Goal: Task Accomplishment & Management: Manage account settings

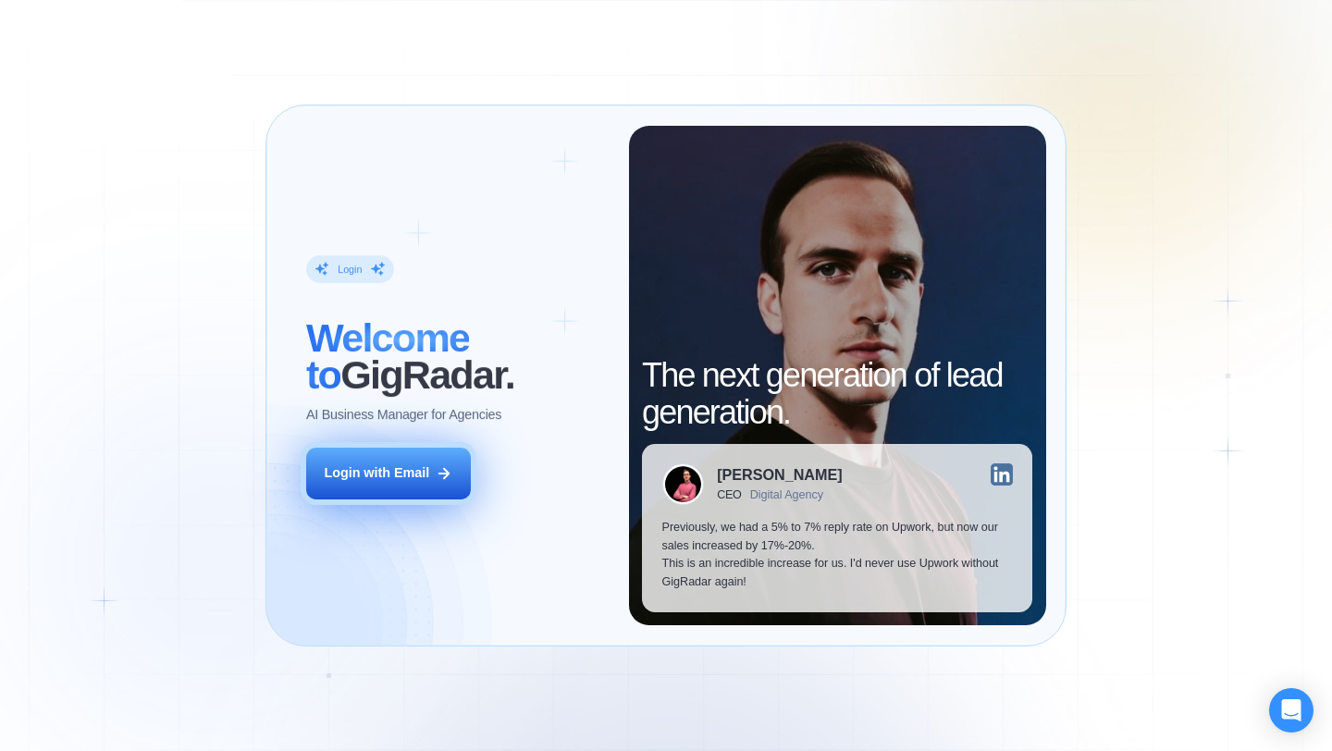
click at [398, 475] on div "Login with Email" at bounding box center [376, 473] width 105 height 19
click at [345, 462] on button "Login with Email" at bounding box center [388, 474] width 165 height 52
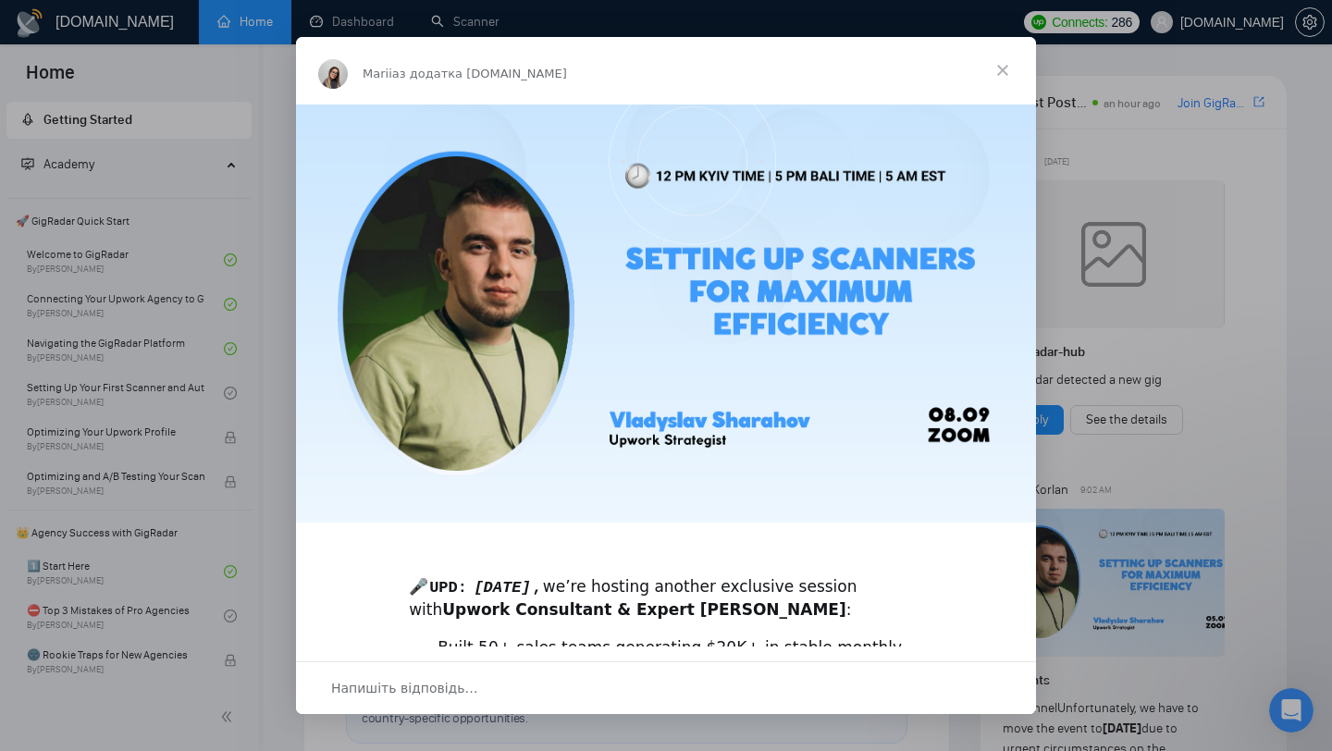
click at [1011, 66] on span "Закрити" at bounding box center [1002, 70] width 67 height 67
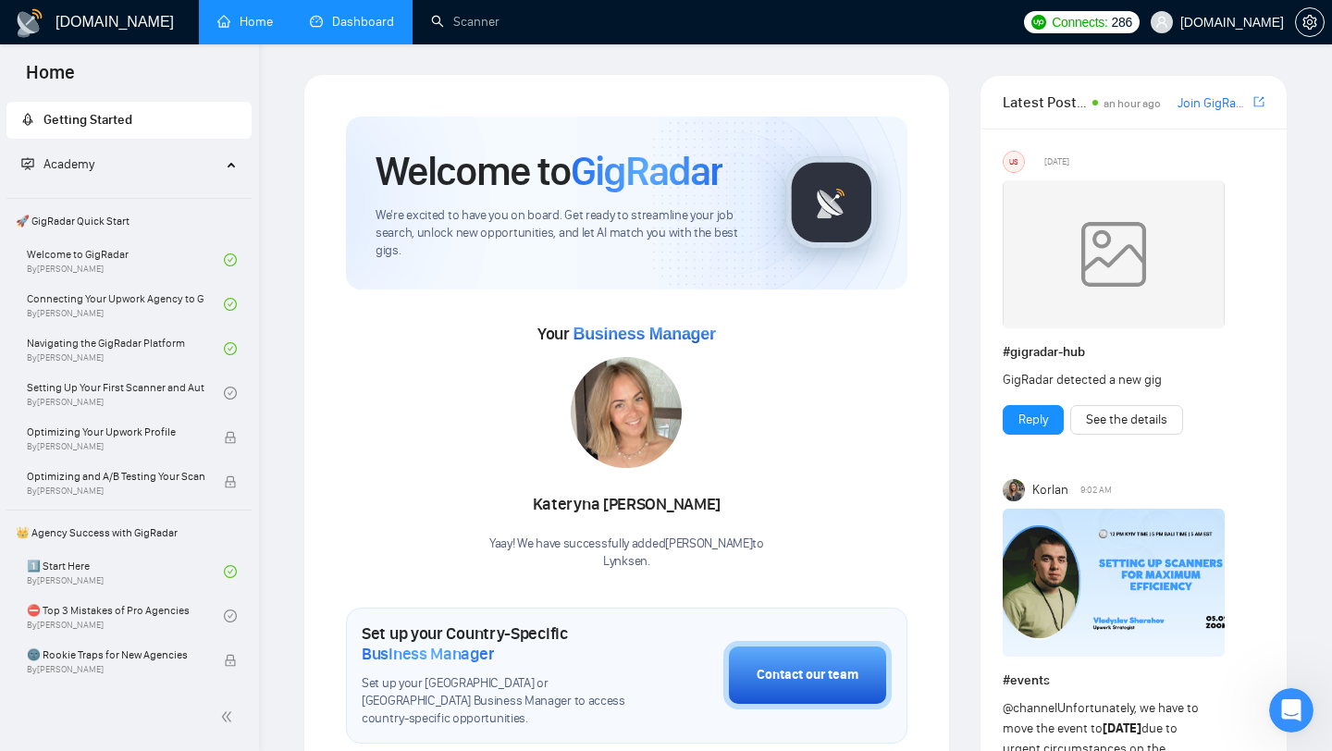
click at [334, 14] on link "Dashboard" at bounding box center [352, 22] width 84 height 16
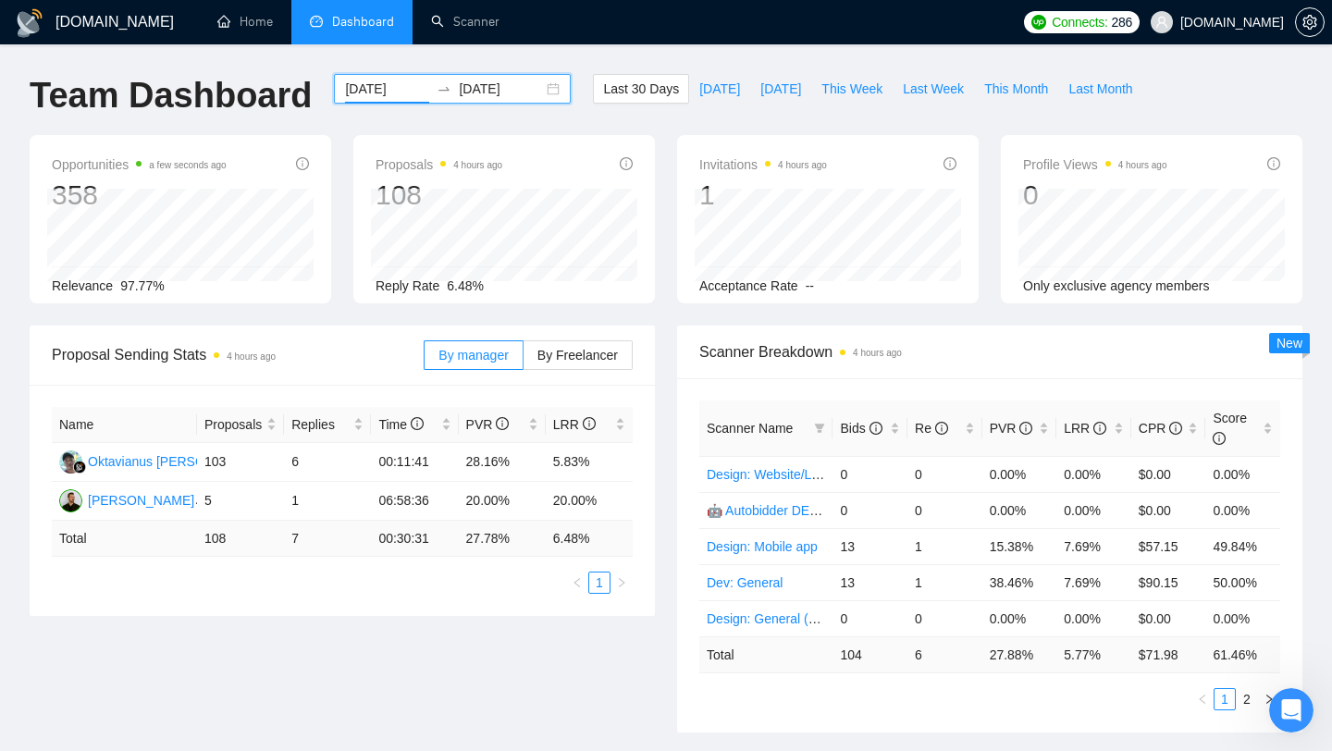
click at [378, 89] on input "2025-08-06" at bounding box center [387, 89] width 84 height 20
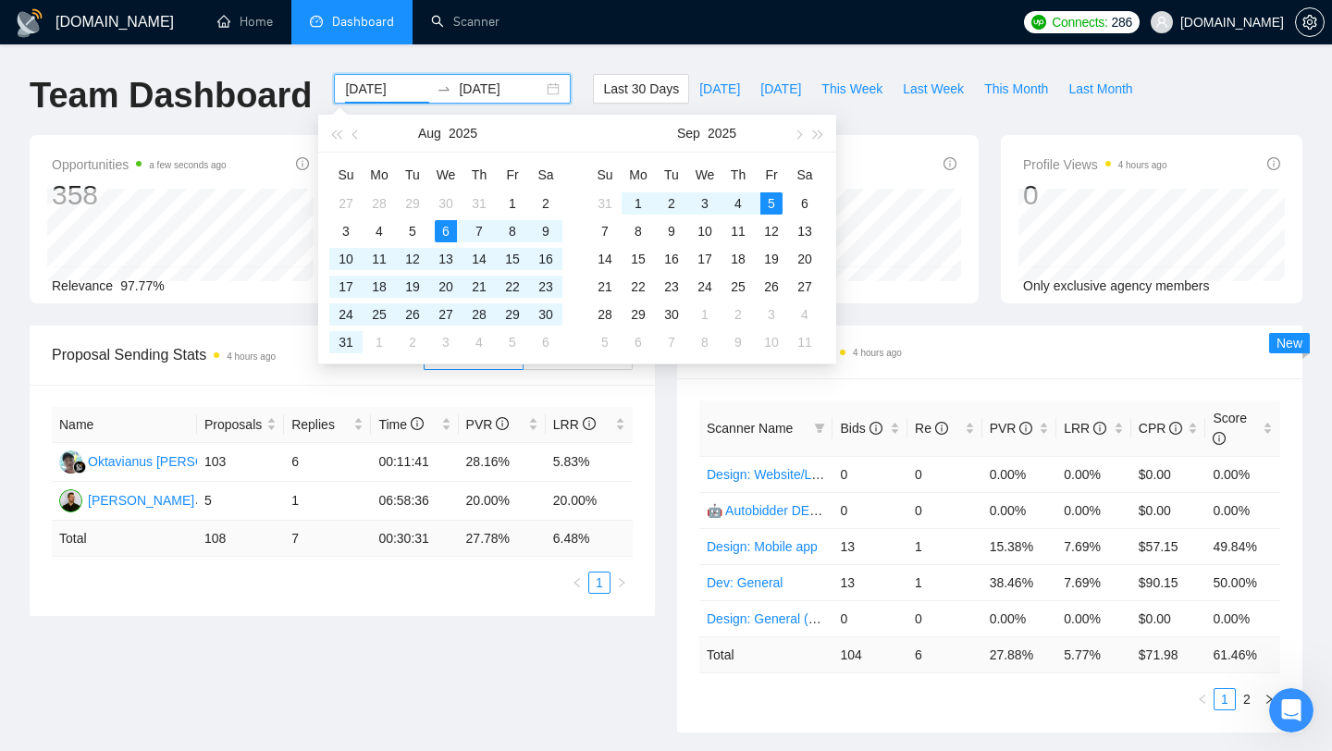
click at [550, 56] on div "GigRadar.io Home Dashboard Scanner Connects: 286 lynksen.com Team Dashboard 202…" at bounding box center [666, 743] width 1332 height 1487
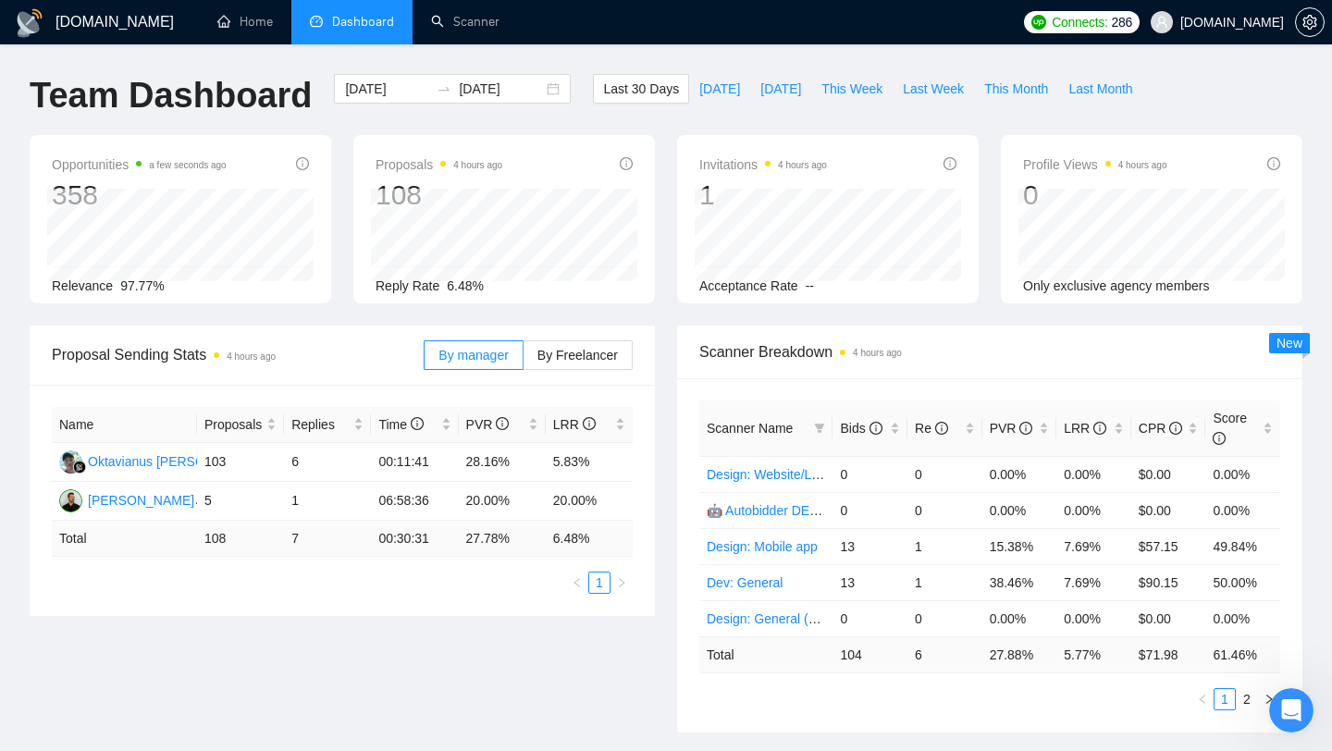
click at [365, 191] on div "Proposals 4 hours ago 108 2025-08-06 Sent 1 Reply Rate 6.48%" at bounding box center [504, 219] width 302 height 168
click at [372, 86] on input "2025-08-06" at bounding box center [387, 89] width 84 height 20
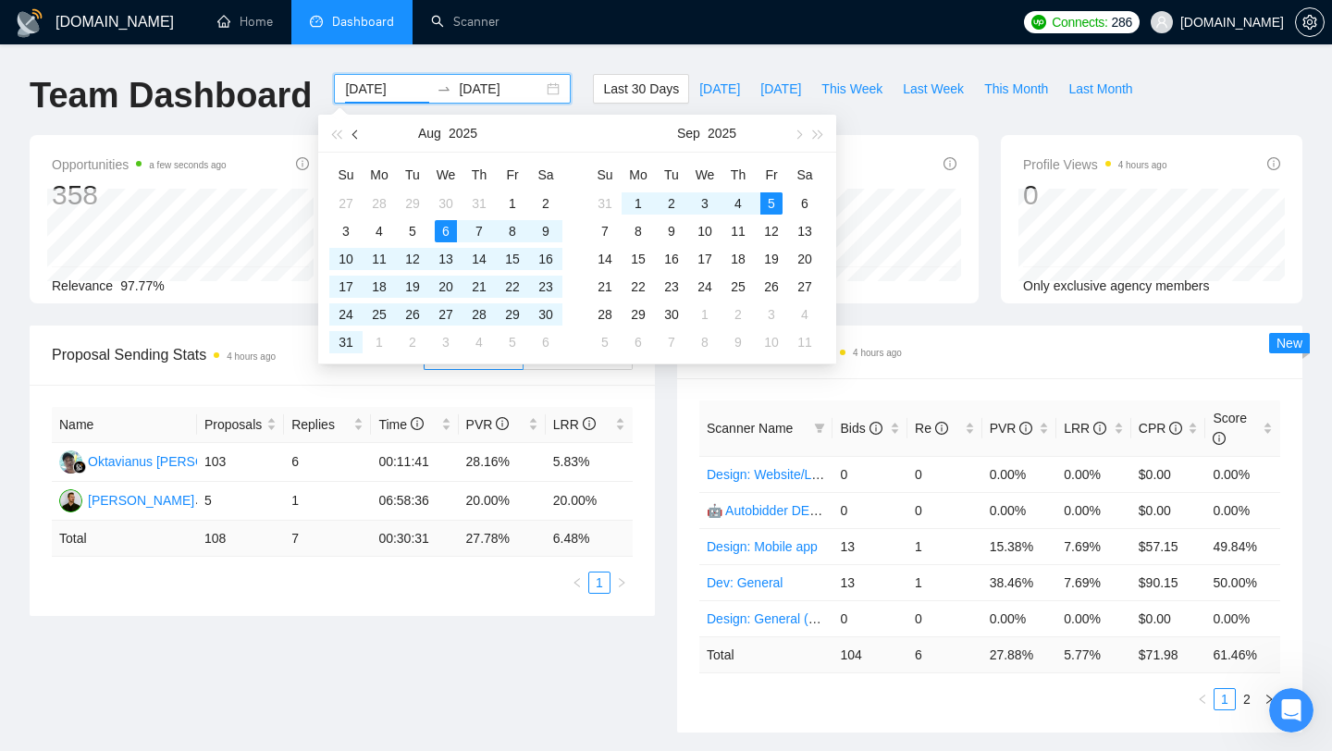
click at [361, 133] on button "button" at bounding box center [356, 133] width 20 height 37
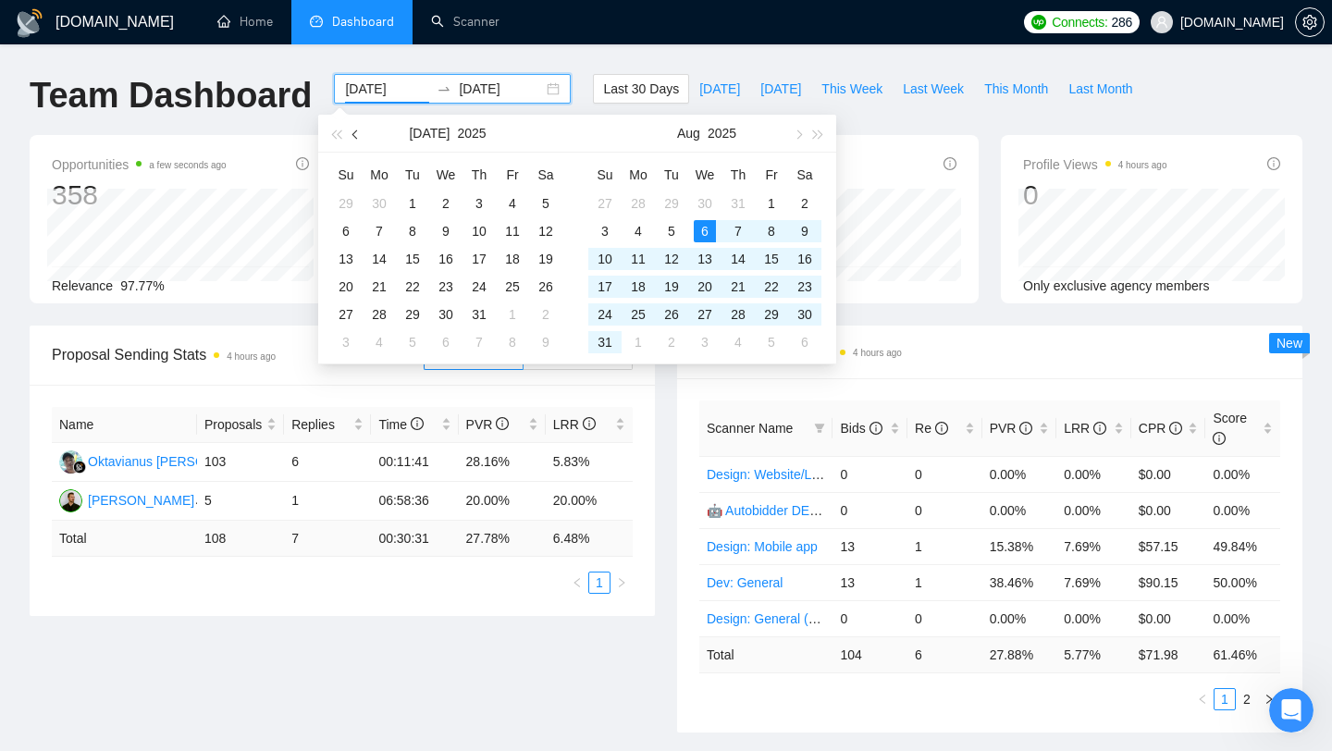
click at [361, 133] on button "button" at bounding box center [356, 133] width 20 height 37
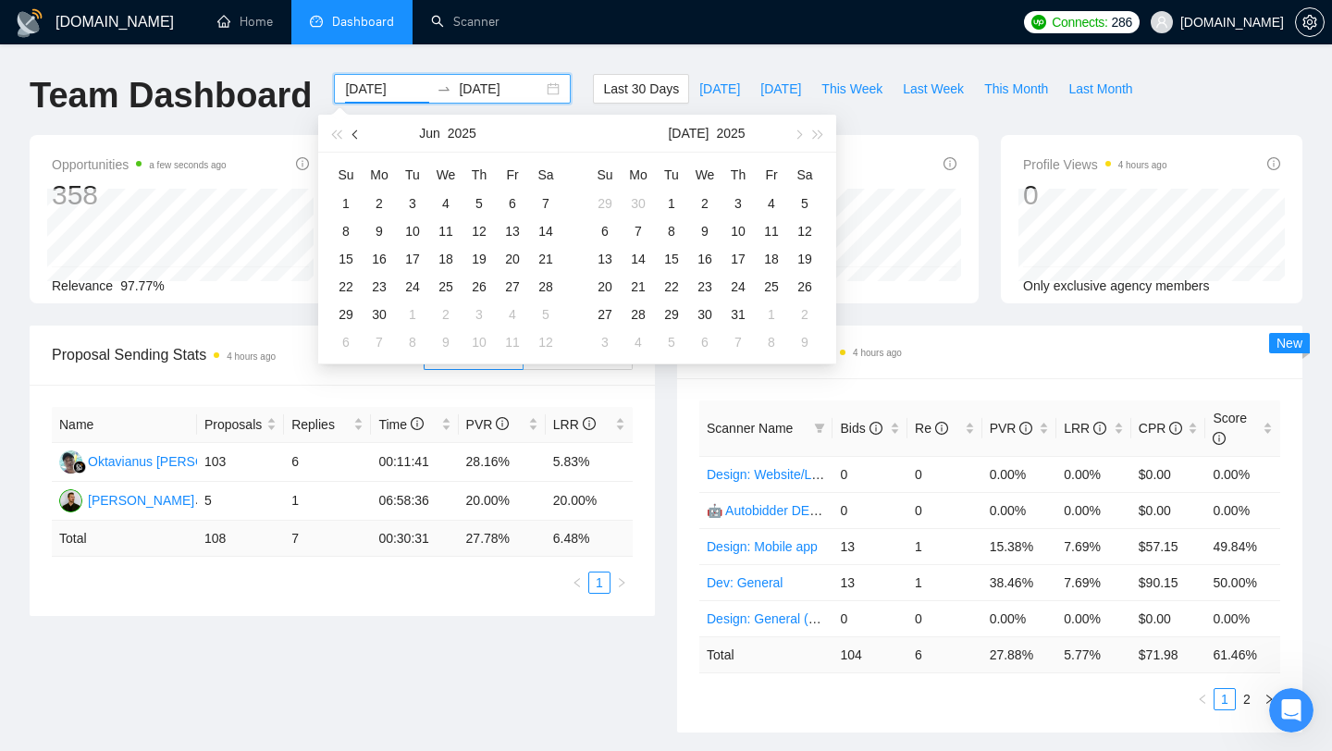
click at [361, 133] on button "button" at bounding box center [356, 133] width 20 height 37
click at [361, 133] on span "button" at bounding box center [356, 134] width 9 height 9
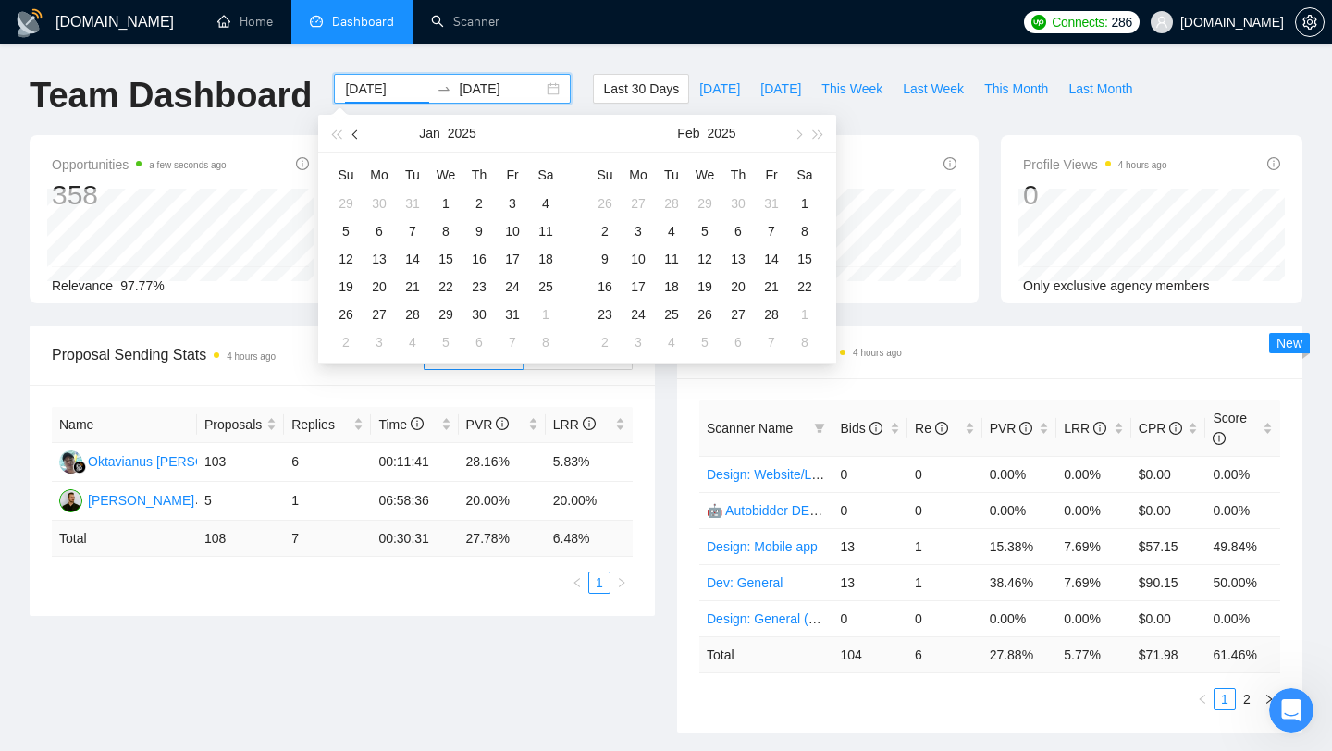
click at [361, 133] on span "button" at bounding box center [356, 134] width 9 height 9
click at [793, 134] on button "button" at bounding box center [797, 133] width 20 height 37
type input "2025-01-01"
click at [709, 204] on div "1" at bounding box center [705, 203] width 22 height 22
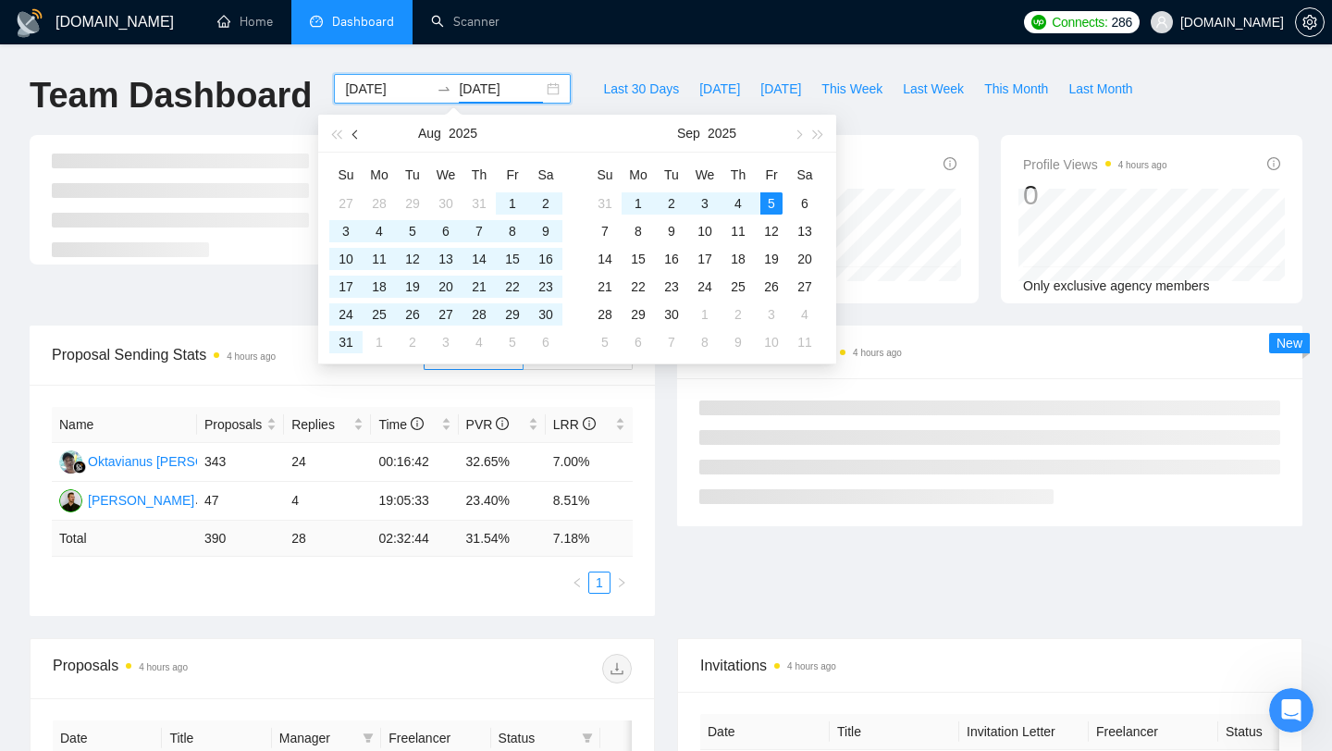
click at [356, 136] on span "button" at bounding box center [356, 134] width 9 height 9
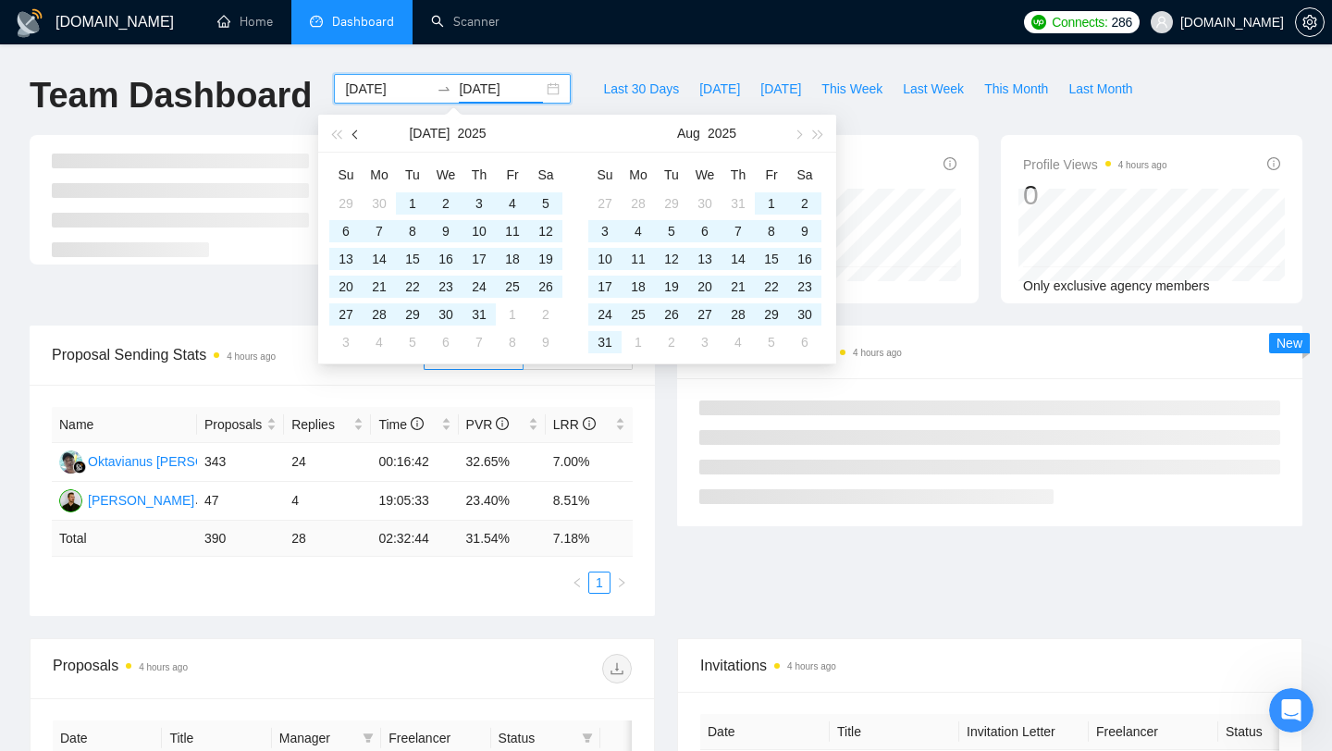
click at [356, 136] on span "button" at bounding box center [356, 134] width 9 height 9
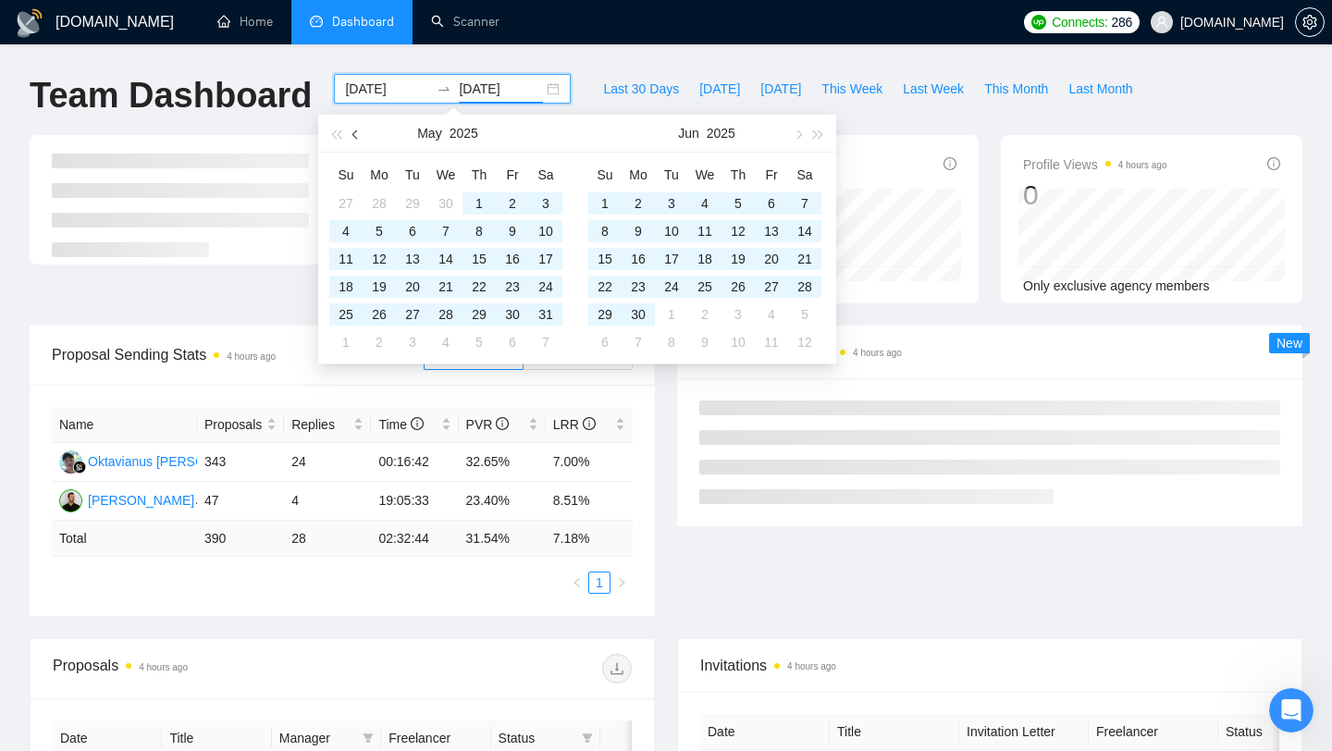
click at [356, 136] on span "button" at bounding box center [356, 134] width 9 height 9
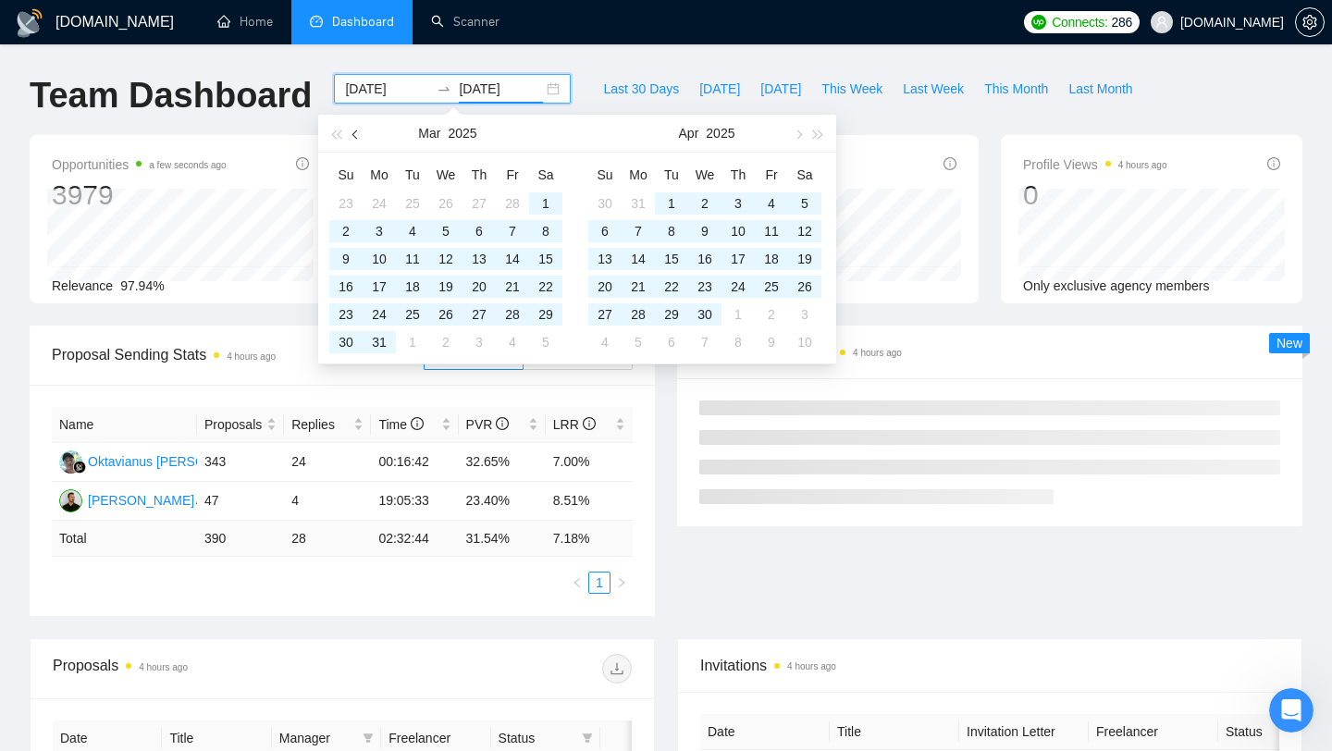
click at [356, 136] on span "button" at bounding box center [356, 134] width 9 height 9
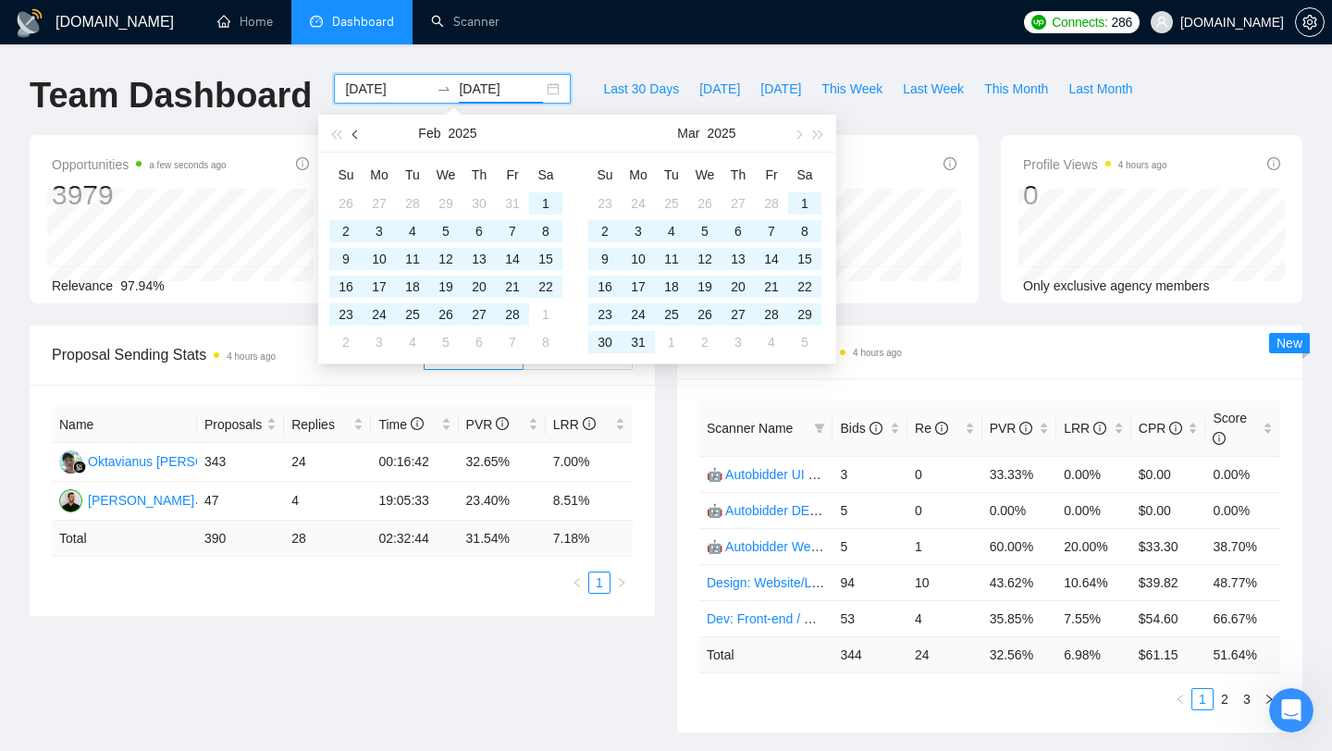
click at [356, 136] on span "button" at bounding box center [356, 134] width 9 height 9
click at [450, 198] on div "1" at bounding box center [446, 203] width 22 height 22
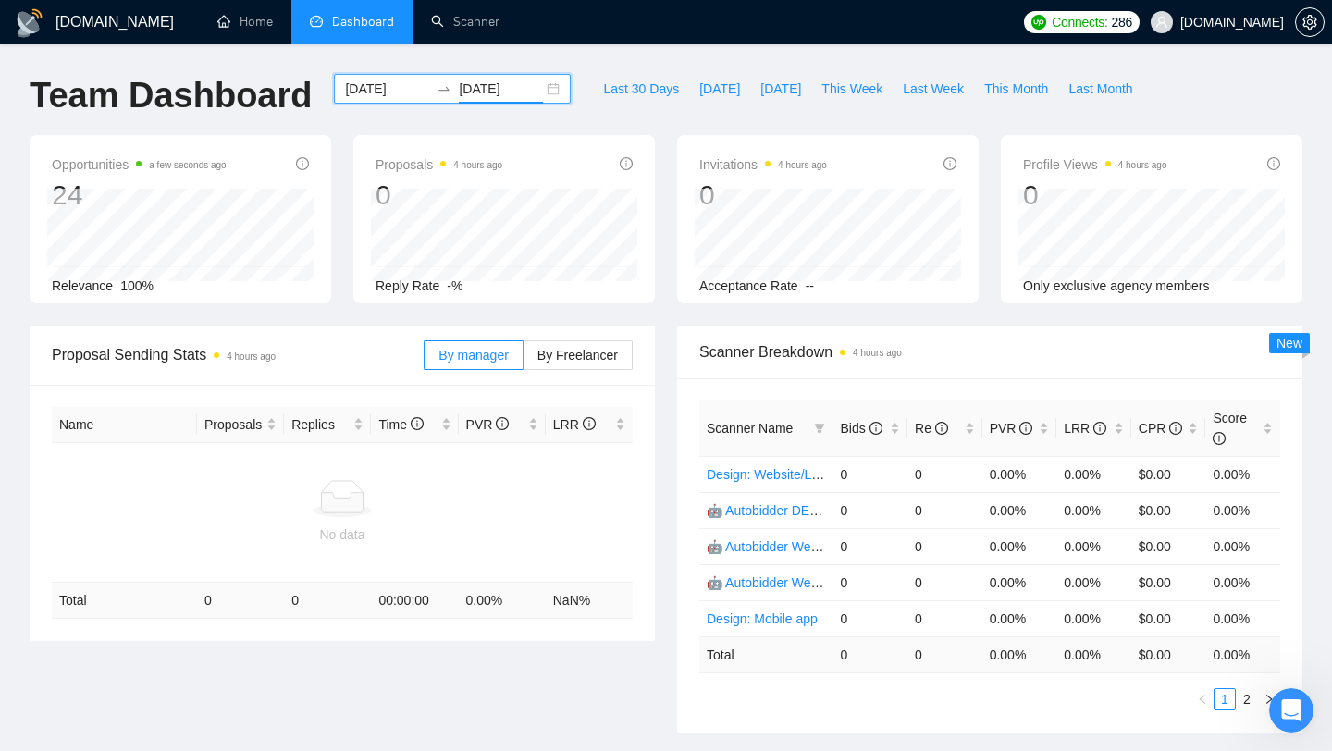
click at [477, 89] on input "2025-01-01" at bounding box center [501, 89] width 84 height 20
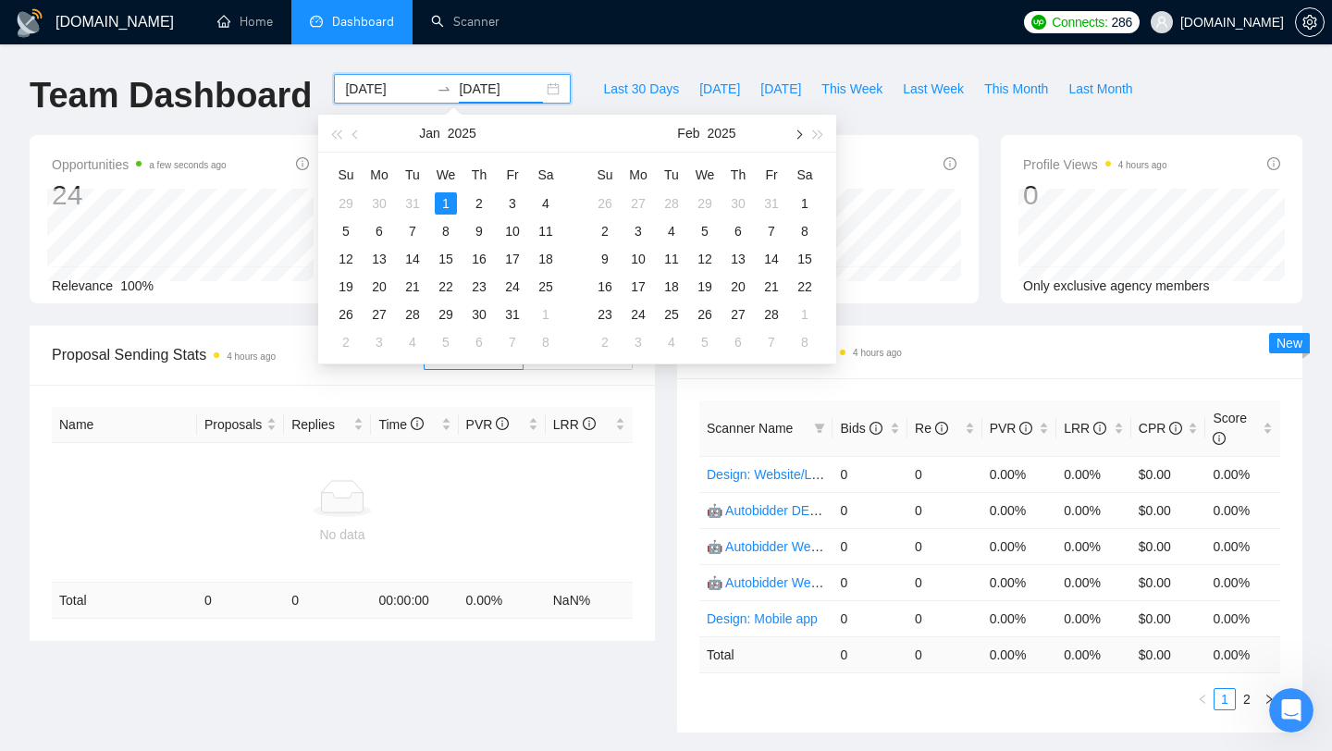
click at [799, 136] on span "button" at bounding box center [797, 134] width 9 height 9
type input "2025-05-01"
click at [744, 197] on div "1" at bounding box center [738, 203] width 22 height 22
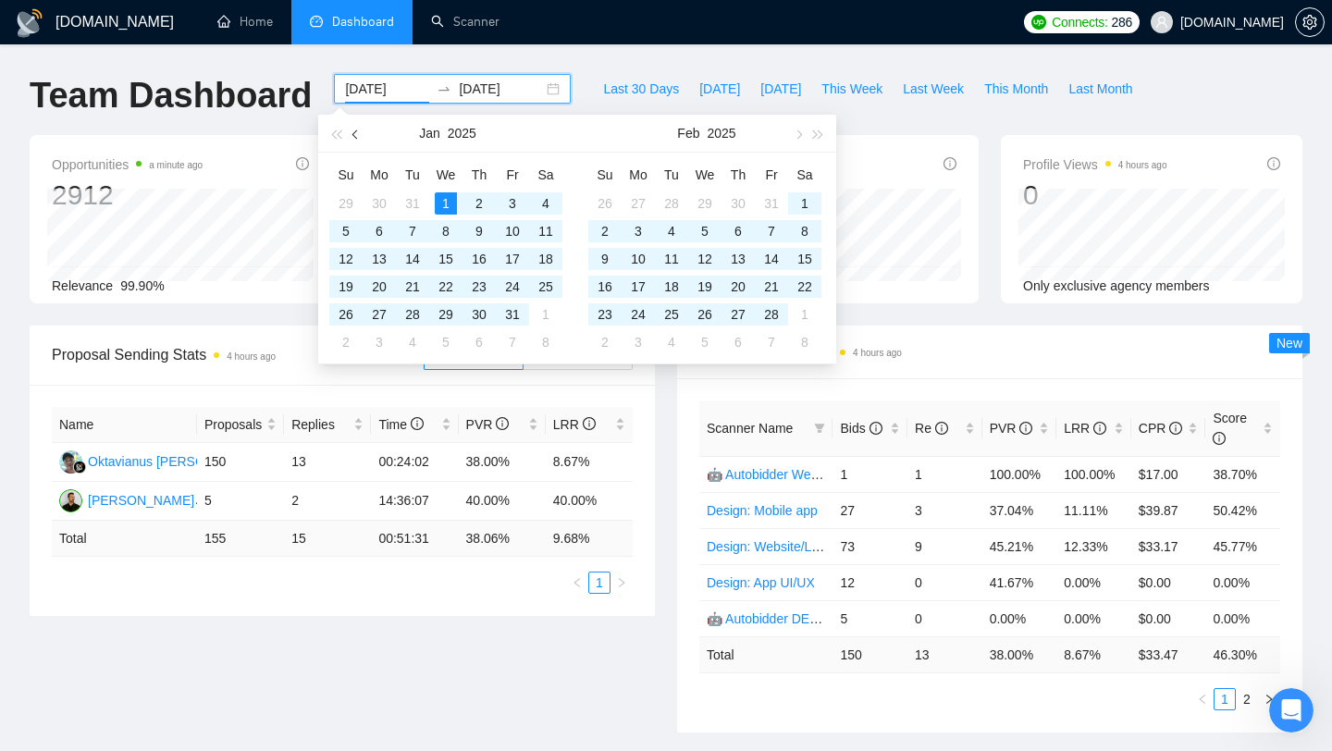
click at [358, 138] on button "button" at bounding box center [356, 133] width 20 height 37
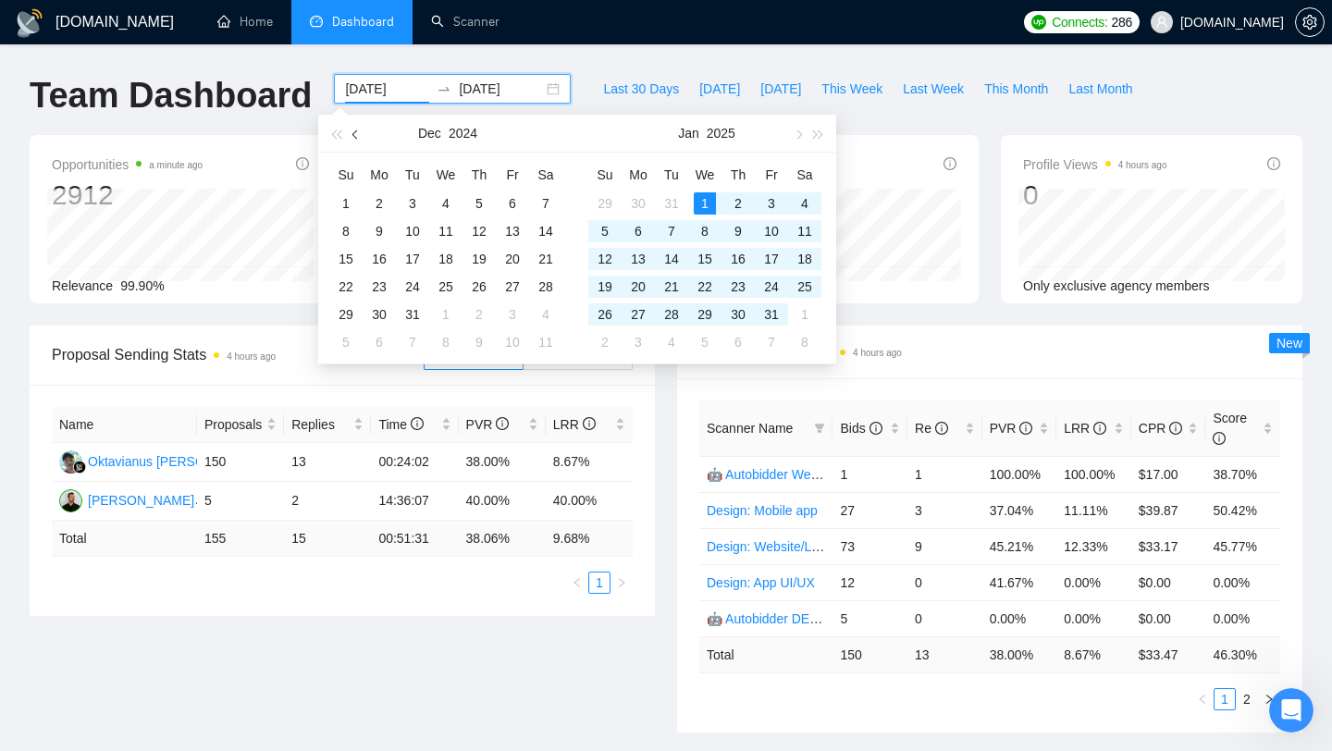
click at [358, 138] on button "button" at bounding box center [356, 133] width 20 height 37
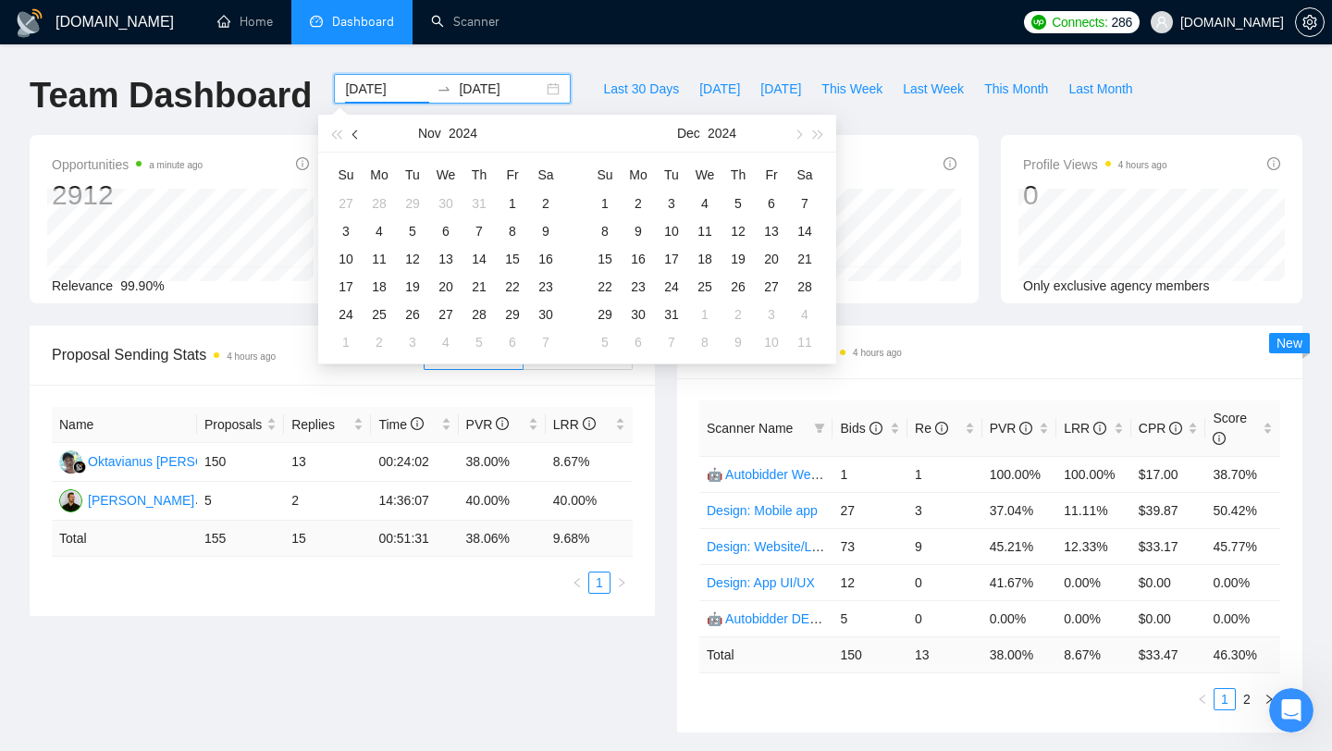
click at [358, 138] on button "button" at bounding box center [356, 133] width 20 height 37
click at [351, 130] on button "button" at bounding box center [356, 133] width 20 height 37
type input "2024-07-01"
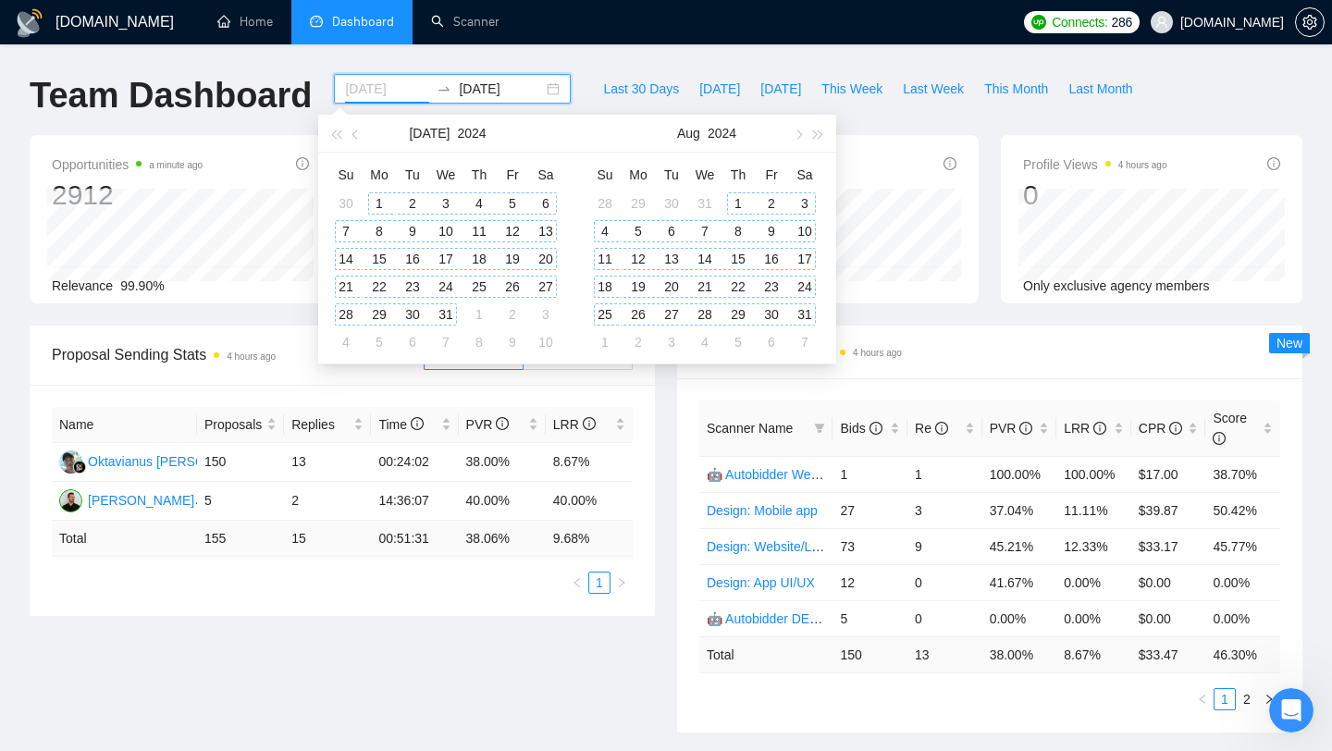
click at [377, 197] on div "1" at bounding box center [379, 203] width 22 height 22
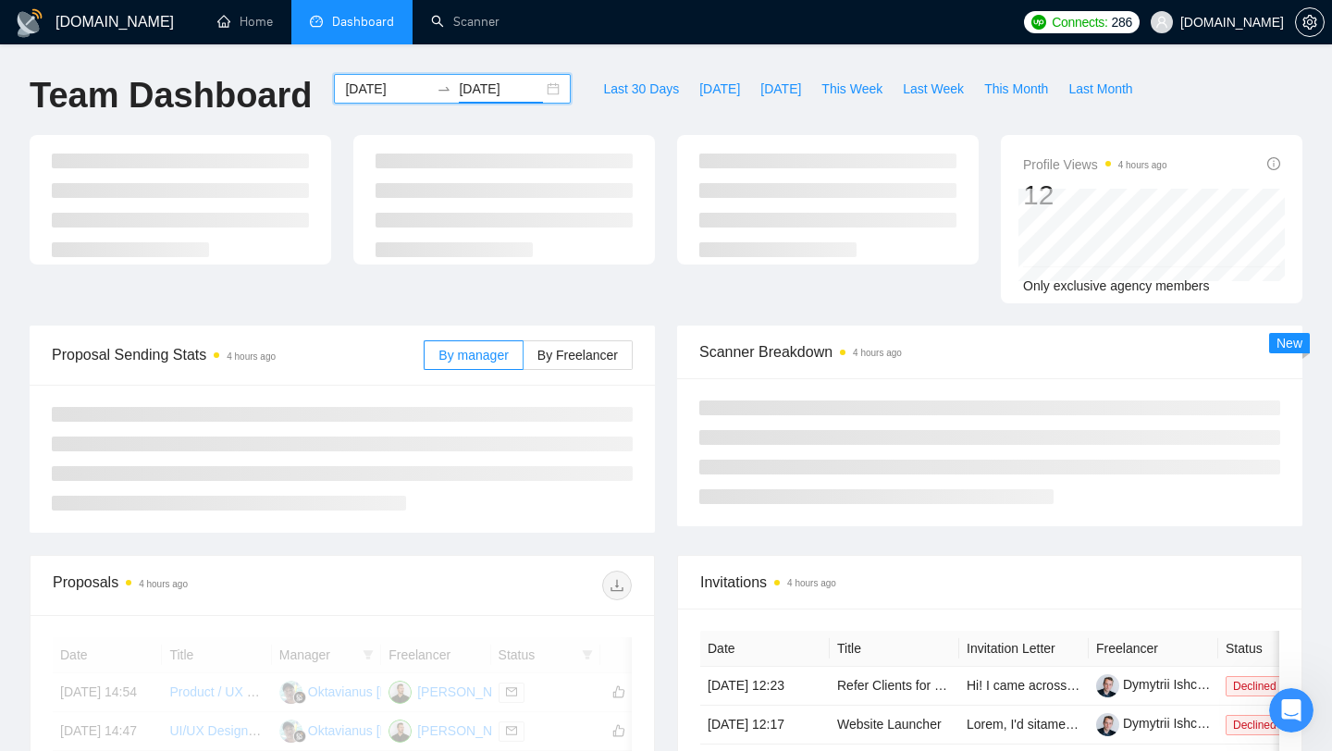
click at [483, 92] on input "2025-05-01" at bounding box center [501, 89] width 84 height 20
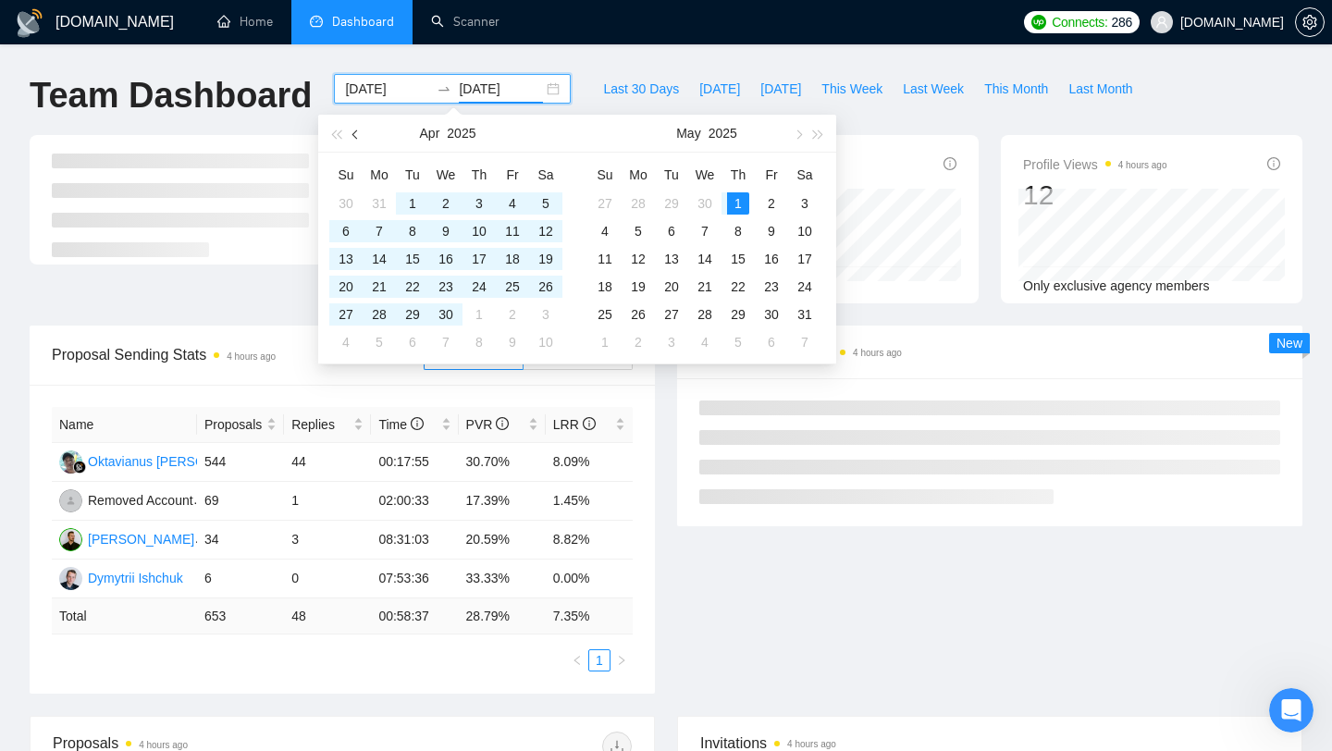
click at [356, 135] on span "button" at bounding box center [356, 134] width 9 height 9
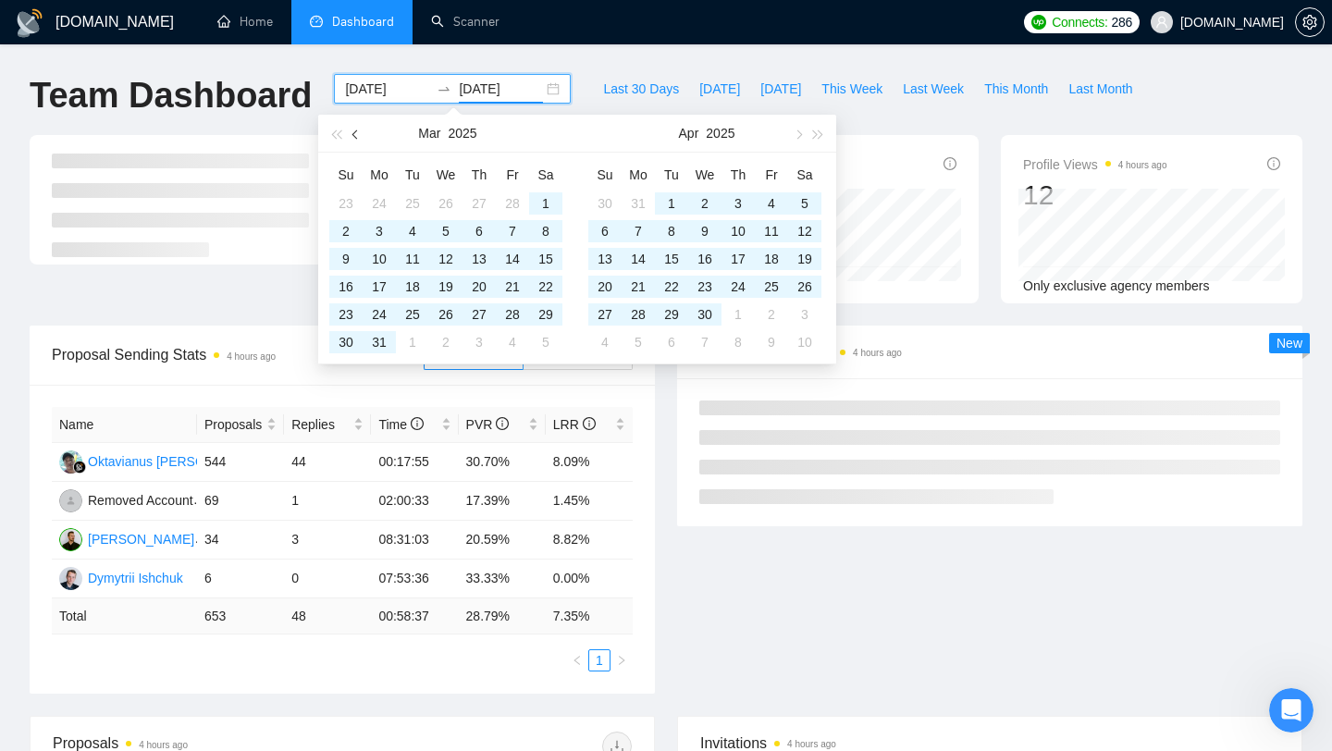
click at [356, 135] on span "button" at bounding box center [356, 134] width 9 height 9
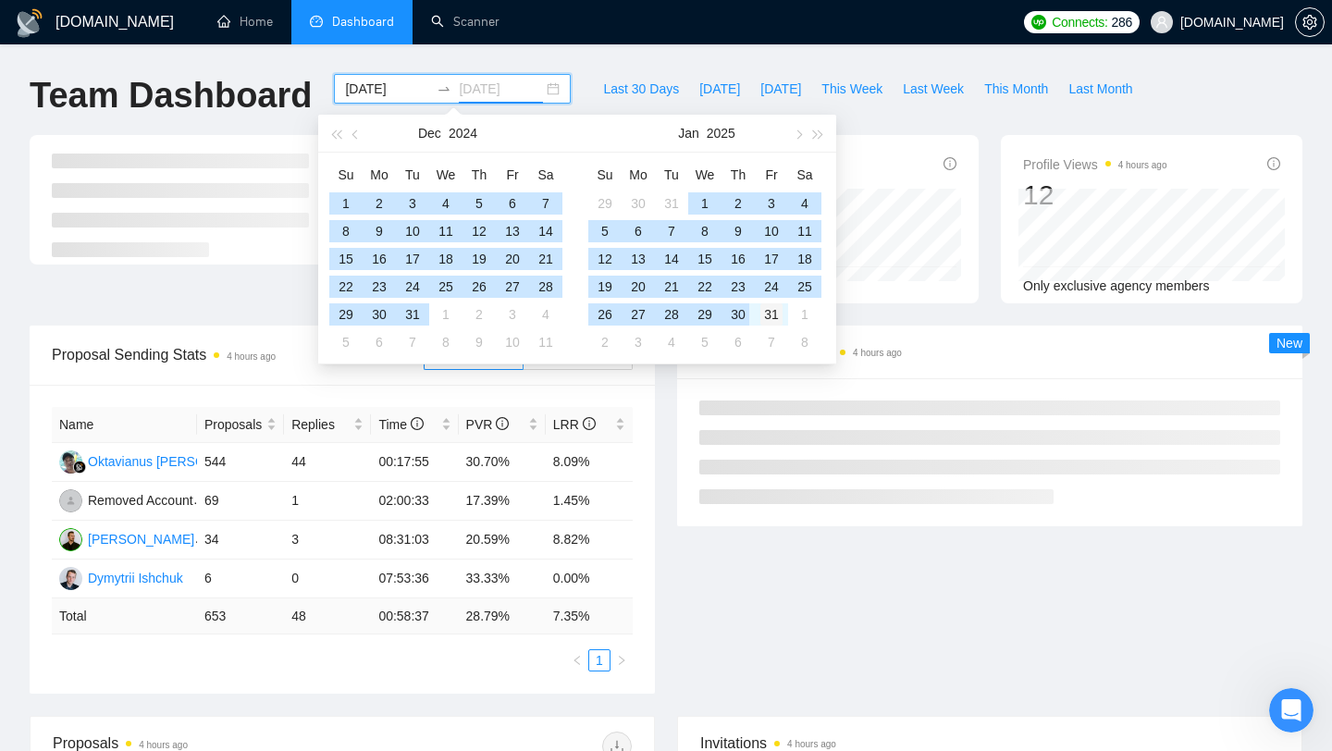
type input "2025-01-31"
click at [774, 319] on div "31" at bounding box center [771, 314] width 22 height 22
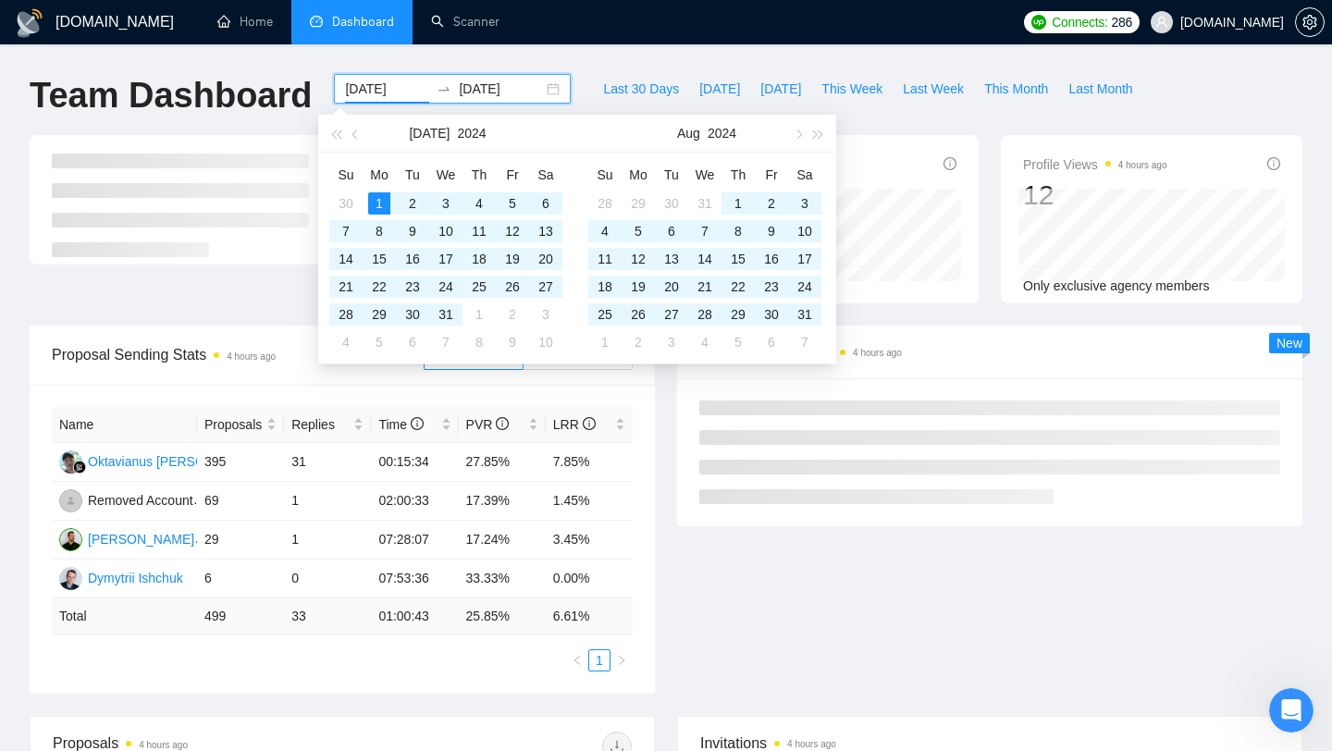
click at [673, 582] on div "Proposal Sending Stats 4 hours ago By manager By Freelancer Name Proposals Repl…" at bounding box center [666, 521] width 1295 height 390
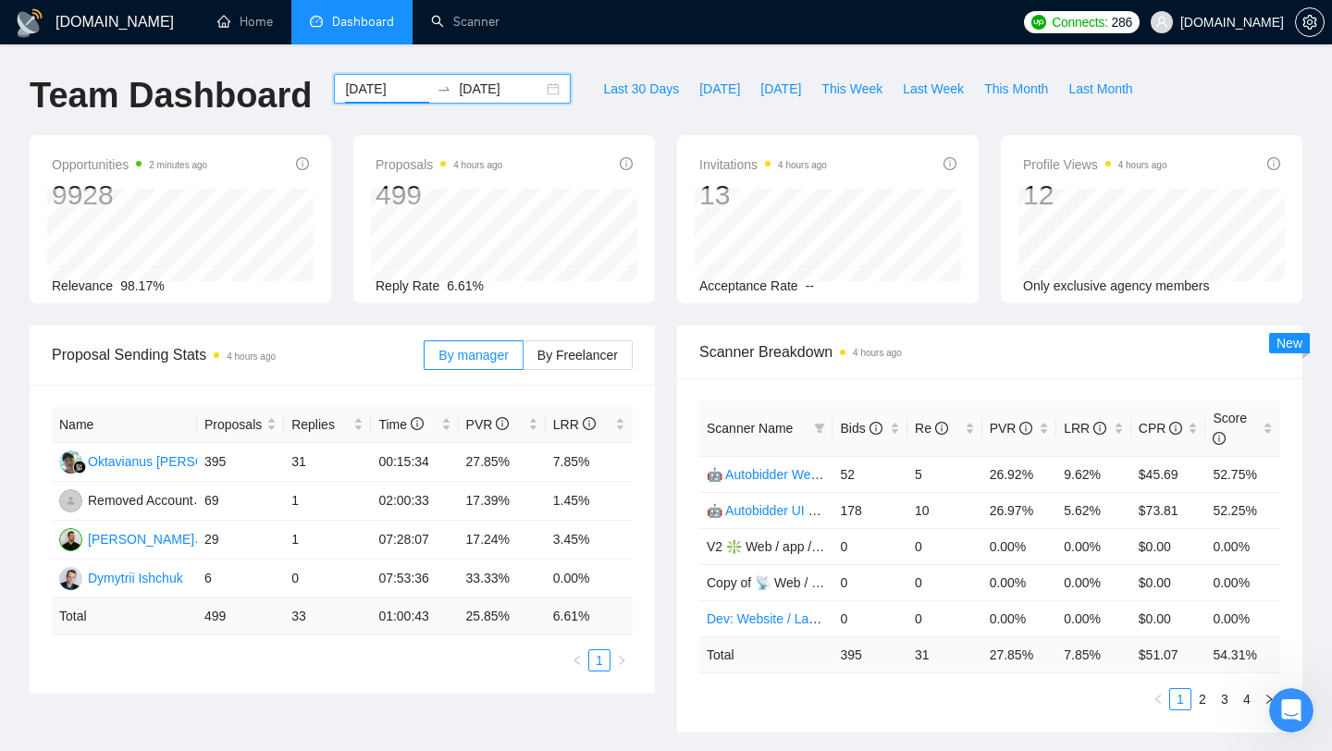
click at [391, 84] on input "2024-07-01" at bounding box center [387, 89] width 84 height 20
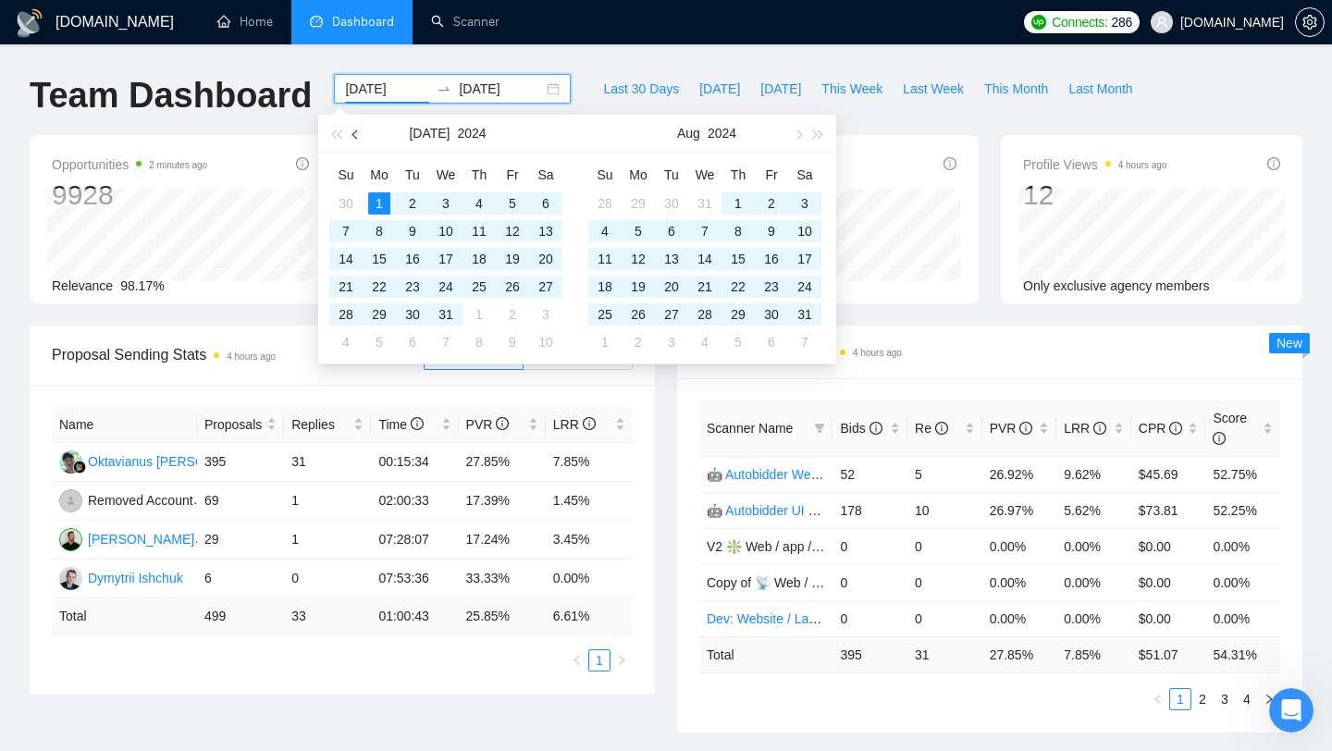
click at [357, 139] on button "button" at bounding box center [356, 133] width 20 height 37
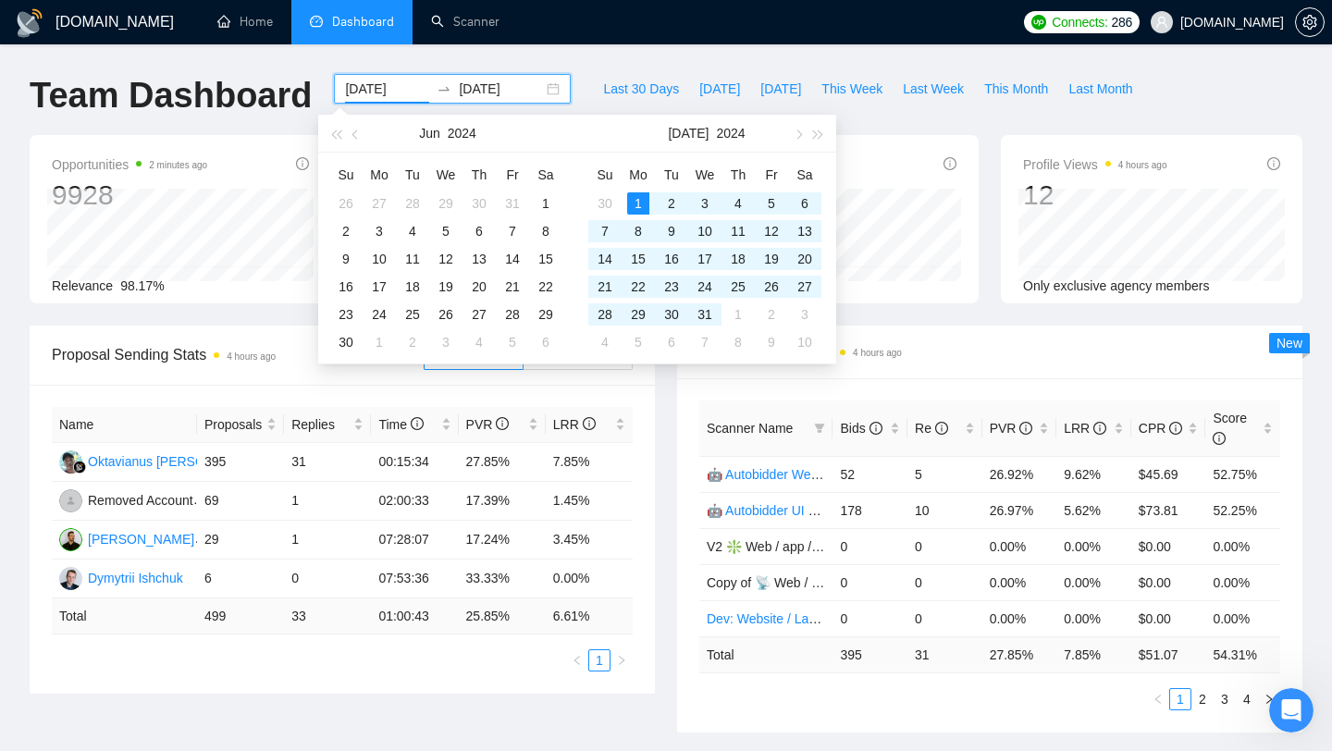
drag, startPoint x: 543, startPoint y: 205, endPoint x: 476, endPoint y: 109, distance: 117.0
click at [476, 108] on div "Jun 2024 Su Mo Tu We Th Fr Sa 26 27 28 29 30 31 1 2 3 4 5 6 7 8 9 10 11 12 13 1…" at bounding box center [577, 239] width 518 height 264
type input "2024-06-01"
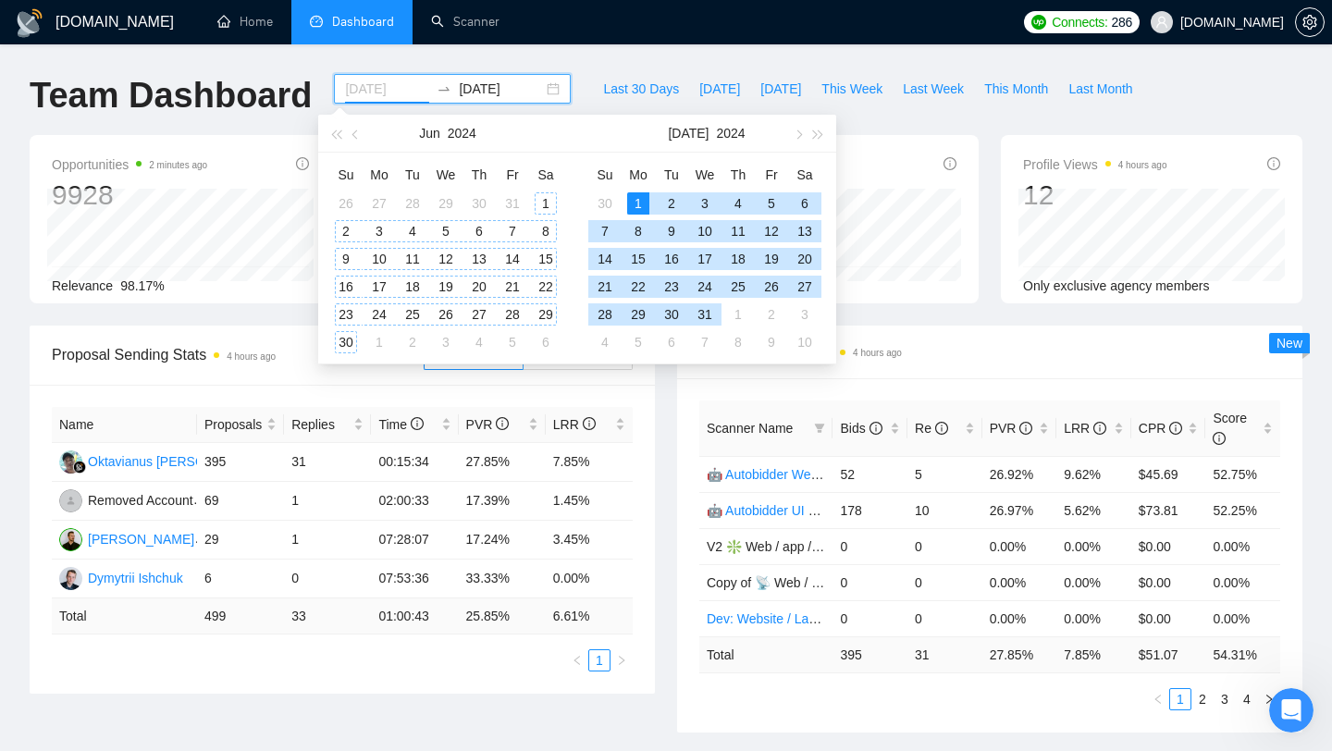
click at [535, 193] on div "1" at bounding box center [546, 203] width 22 height 22
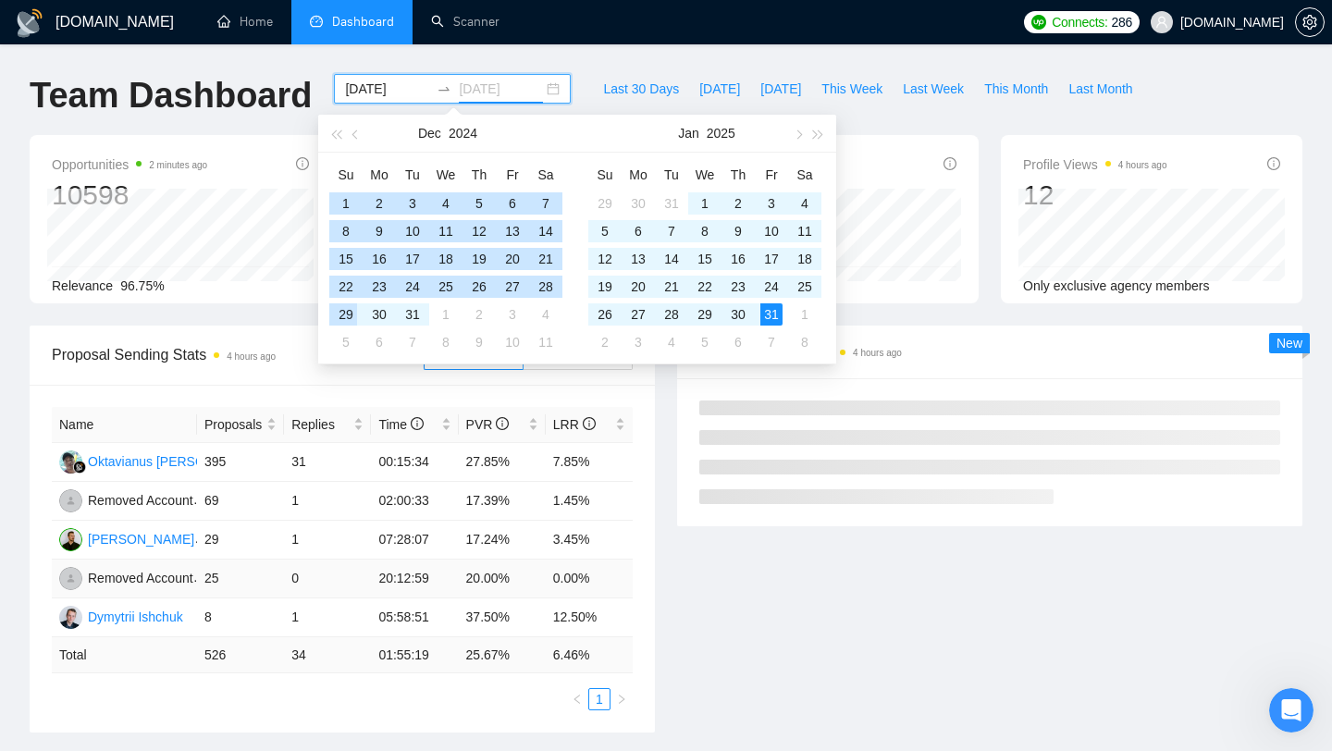
type input "2025-01-31"
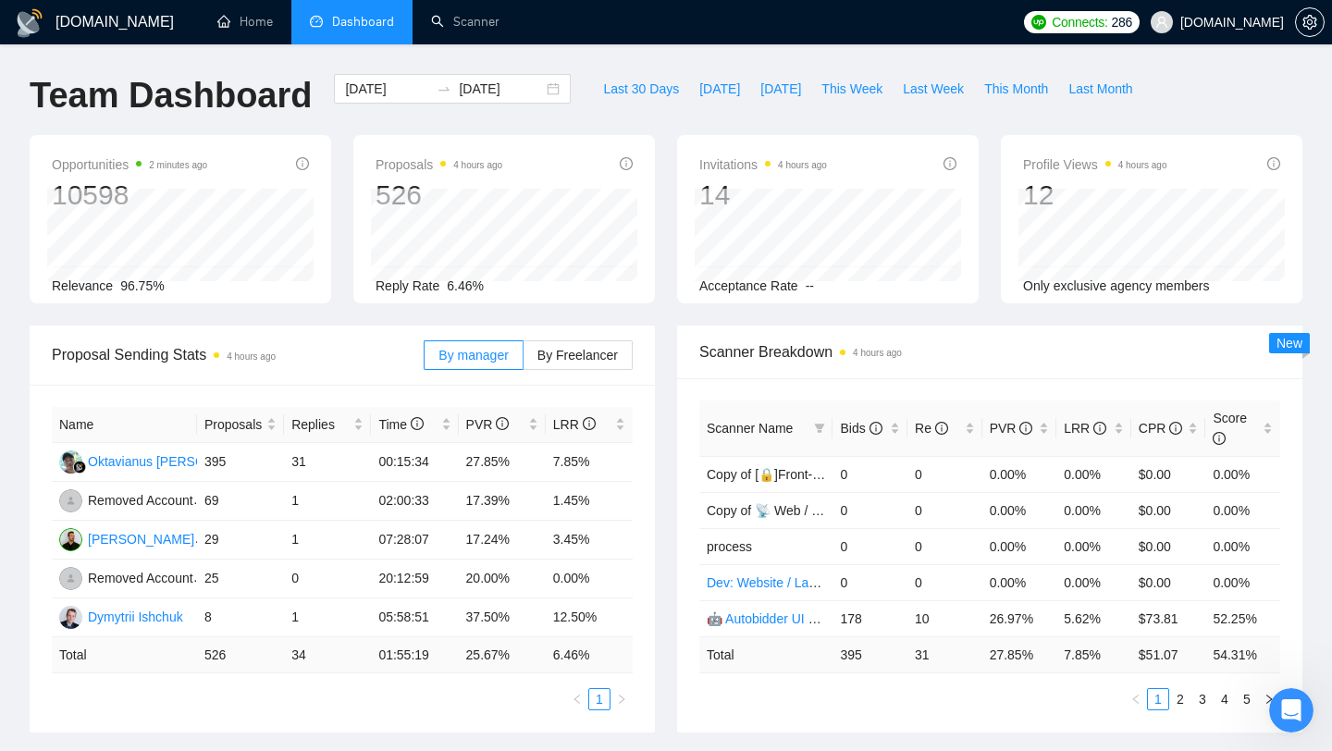
click at [422, 693] on ul "1" at bounding box center [342, 699] width 581 height 22
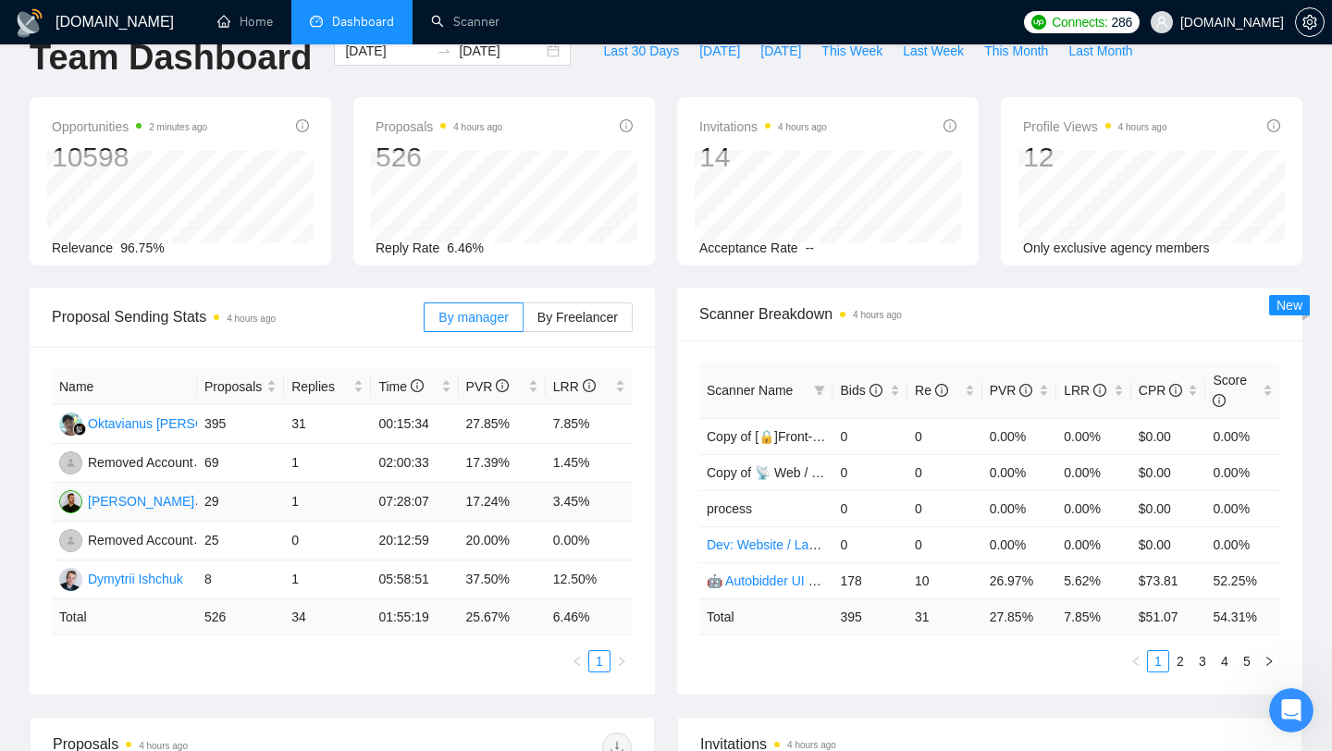
scroll to position [40, 0]
drag, startPoint x: 540, startPoint y: 504, endPoint x: 587, endPoint y: 504, distance: 46.3
click at [587, 504] on tr "Rostyslav Burylo 29 1 07:28:07 17.24% 3.45%" at bounding box center [342, 500] width 581 height 39
click at [475, 500] on td "17.24%" at bounding box center [502, 500] width 87 height 39
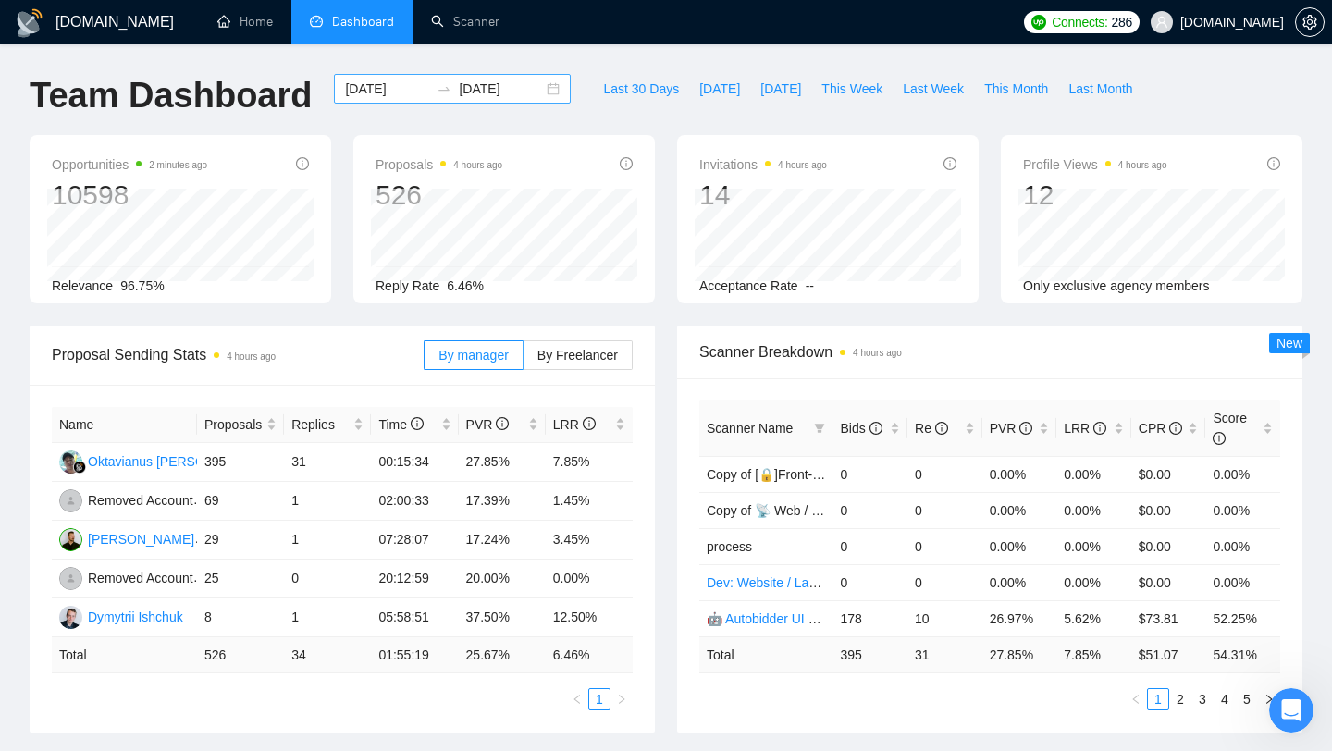
click at [364, 100] on div "2024-06-01 2025-01-31" at bounding box center [452, 89] width 237 height 30
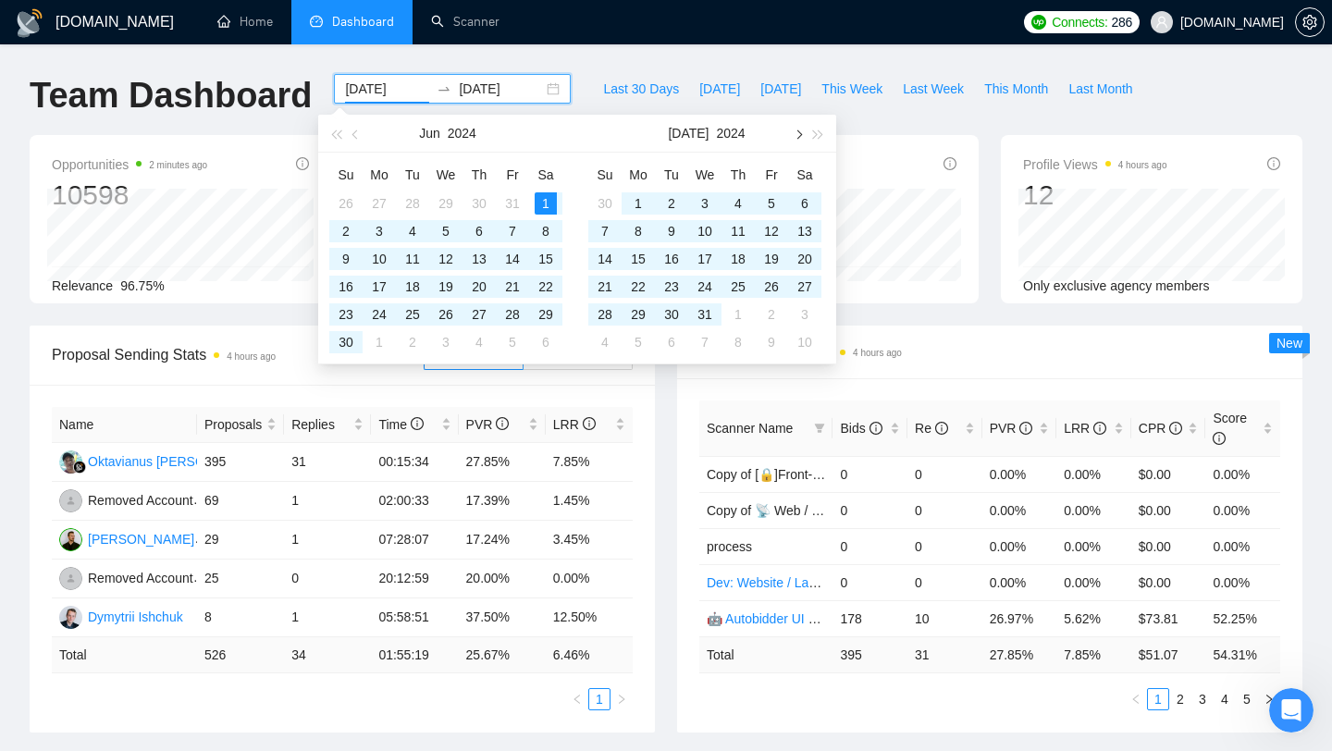
click at [797, 137] on span "button" at bounding box center [797, 134] width 9 height 9
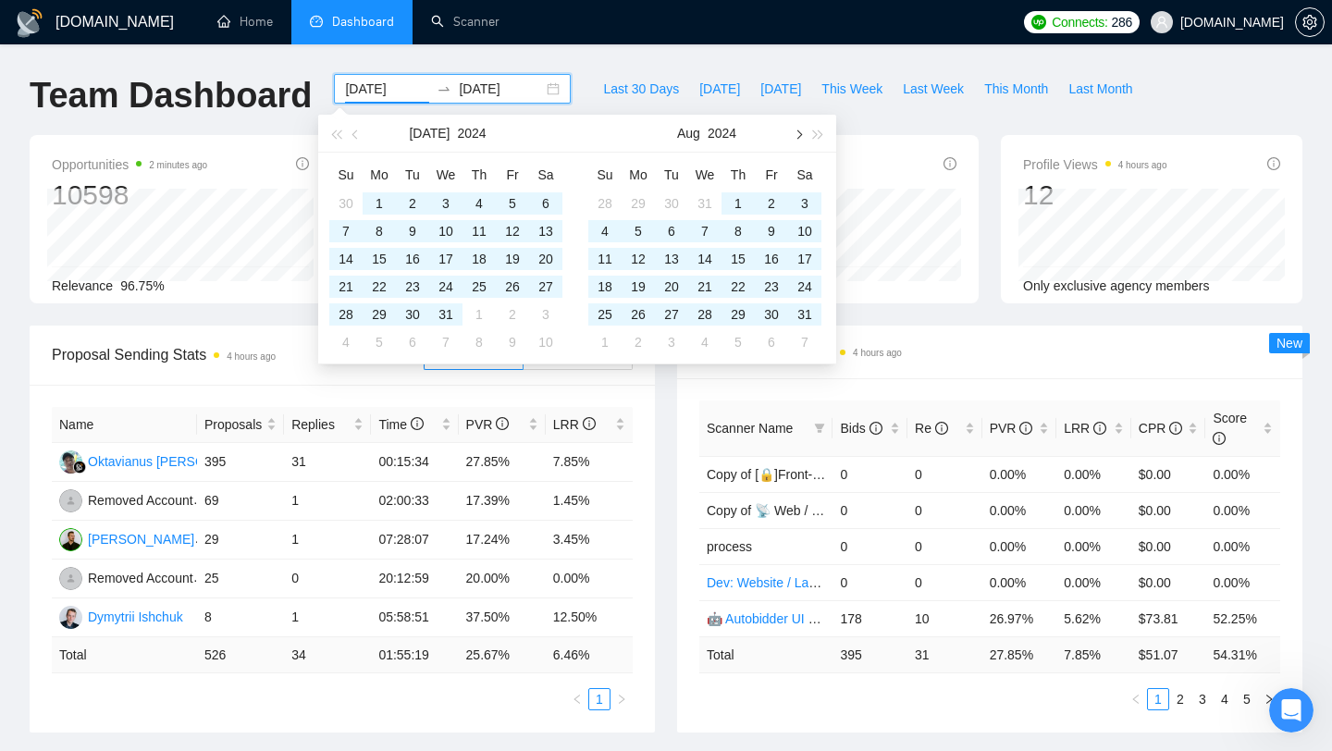
click at [797, 137] on span "button" at bounding box center [797, 134] width 9 height 9
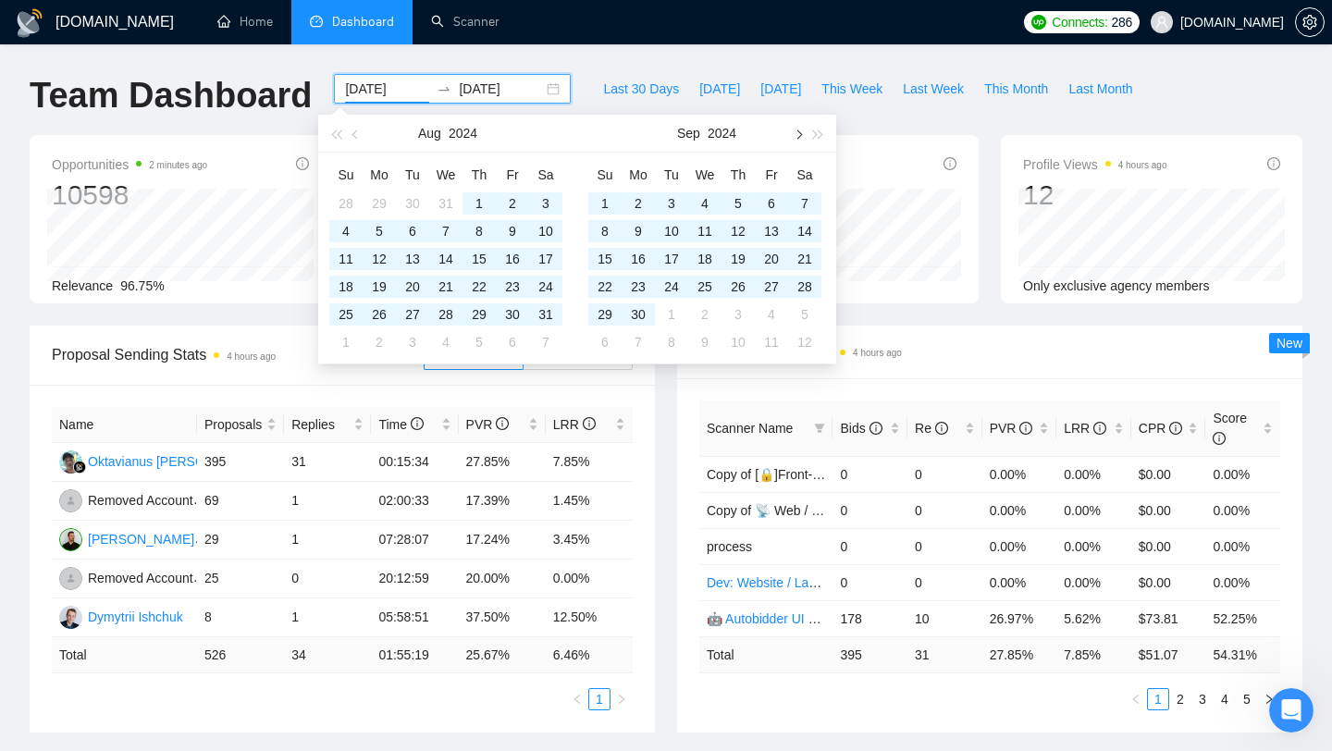
click at [798, 138] on button "button" at bounding box center [797, 133] width 20 height 37
type input "2024-09-01"
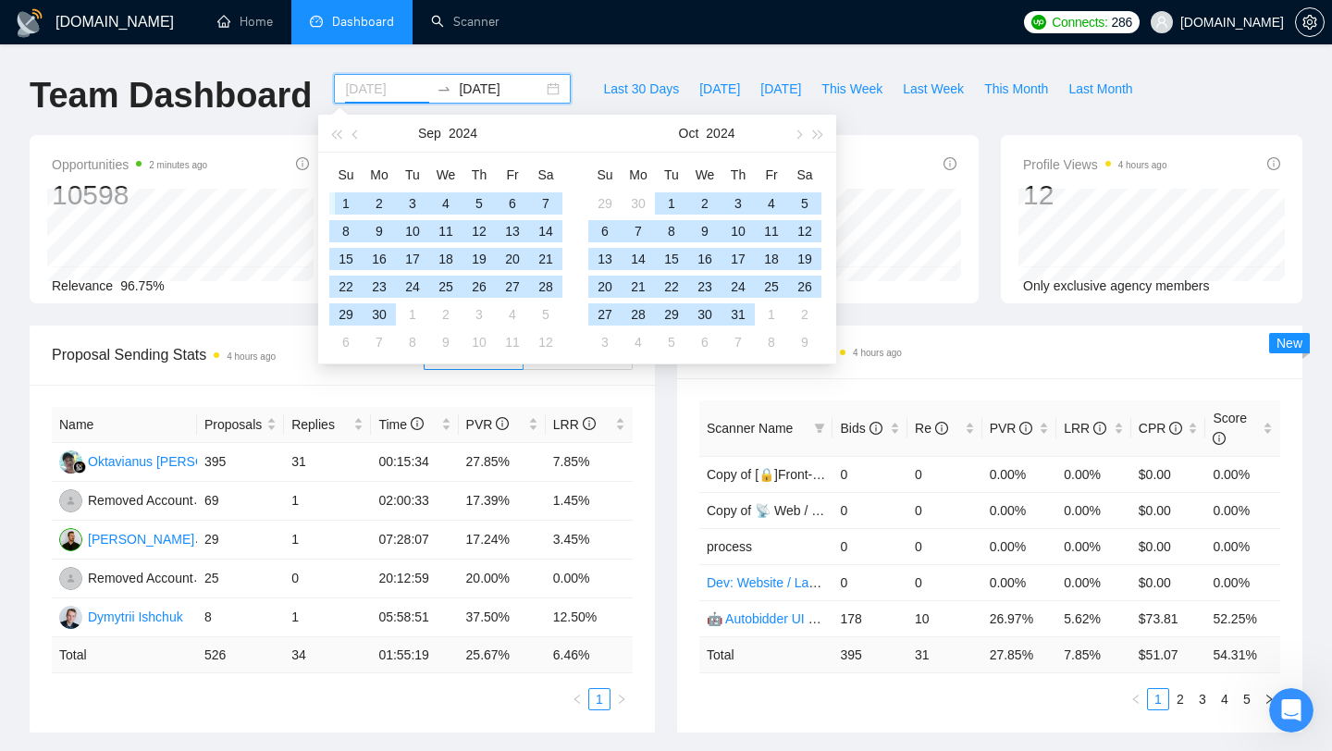
click at [347, 199] on div "1" at bounding box center [346, 203] width 22 height 22
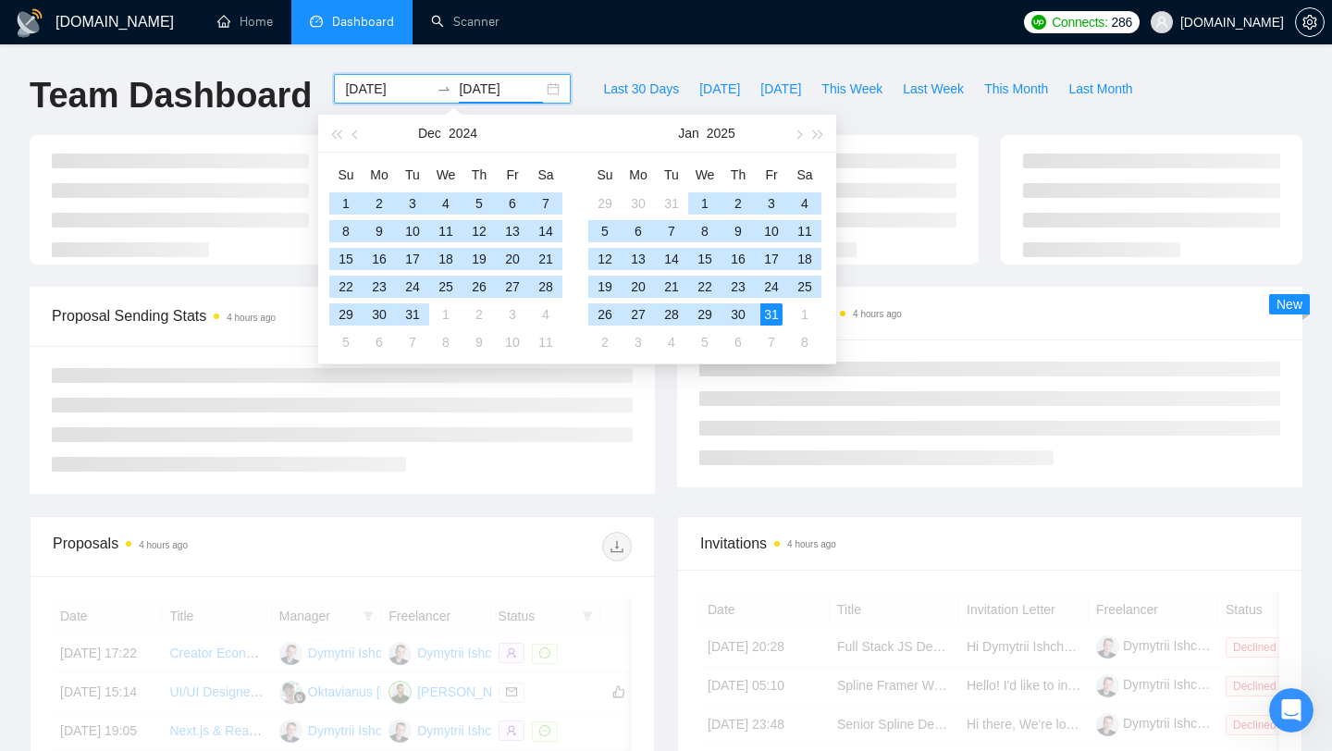
type input "2025-01-31"
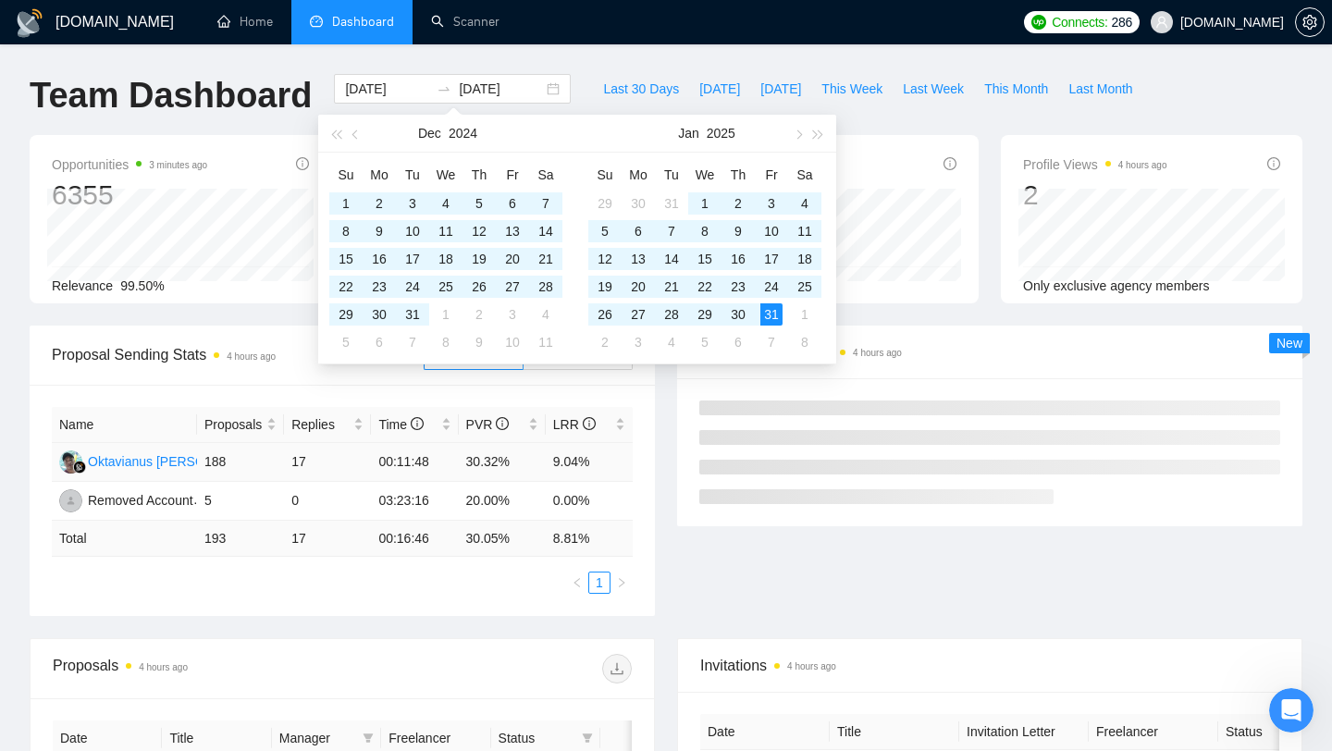
click at [559, 470] on td "9.04%" at bounding box center [589, 462] width 87 height 39
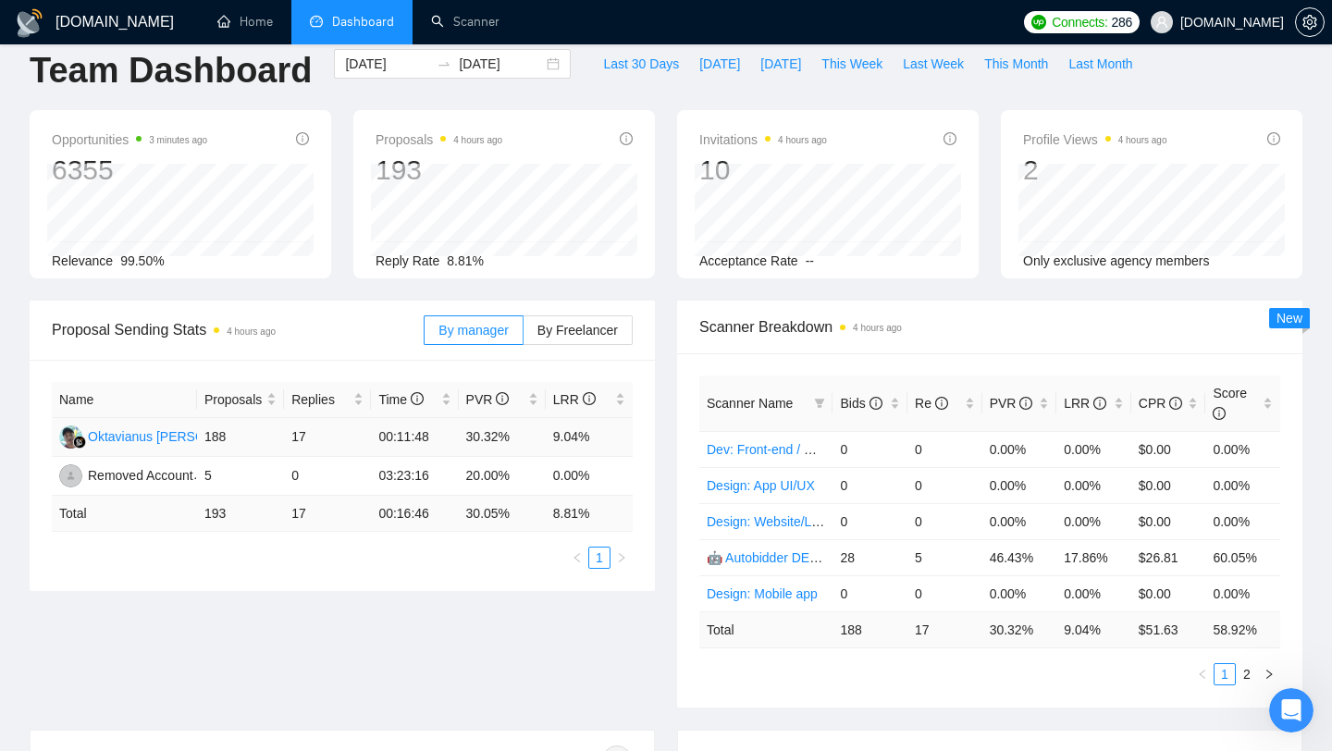
scroll to position [26, 0]
click at [379, 68] on input "2024-09-01" at bounding box center [387, 63] width 84 height 20
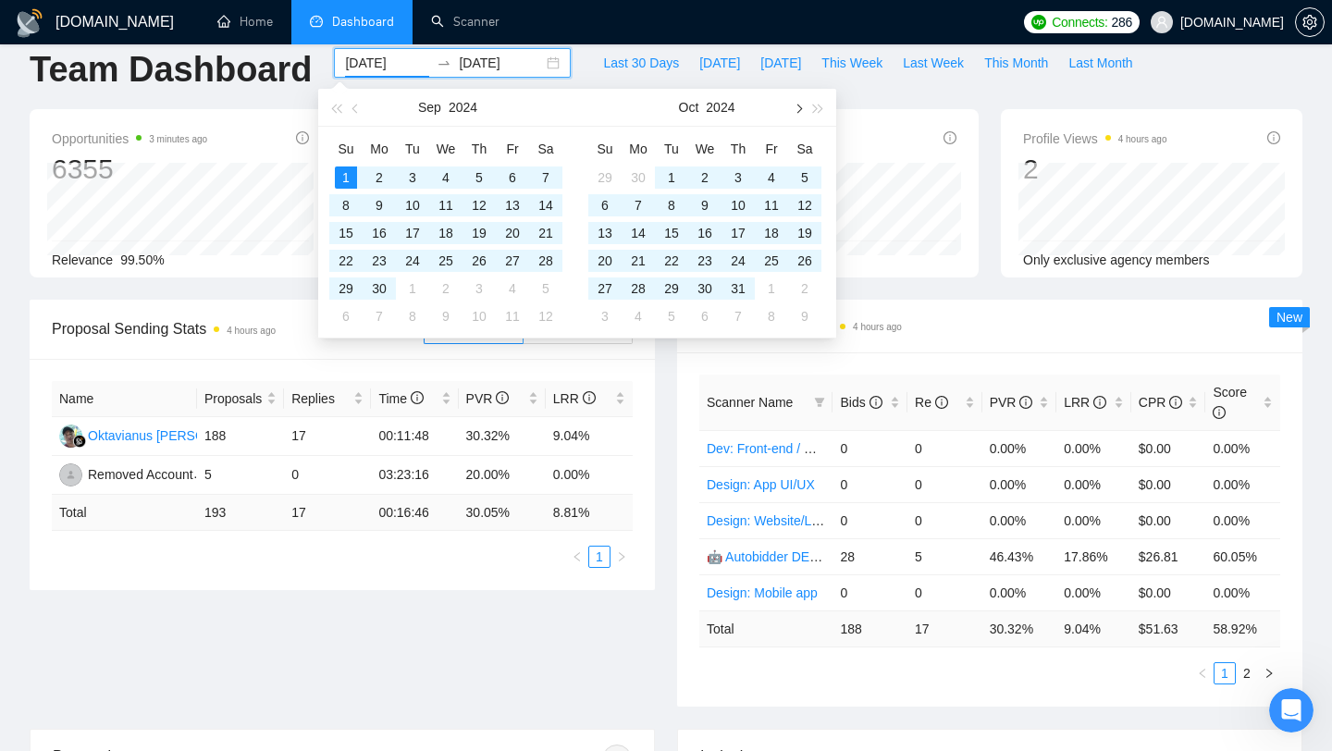
click at [797, 104] on span "button" at bounding box center [797, 108] width 9 height 9
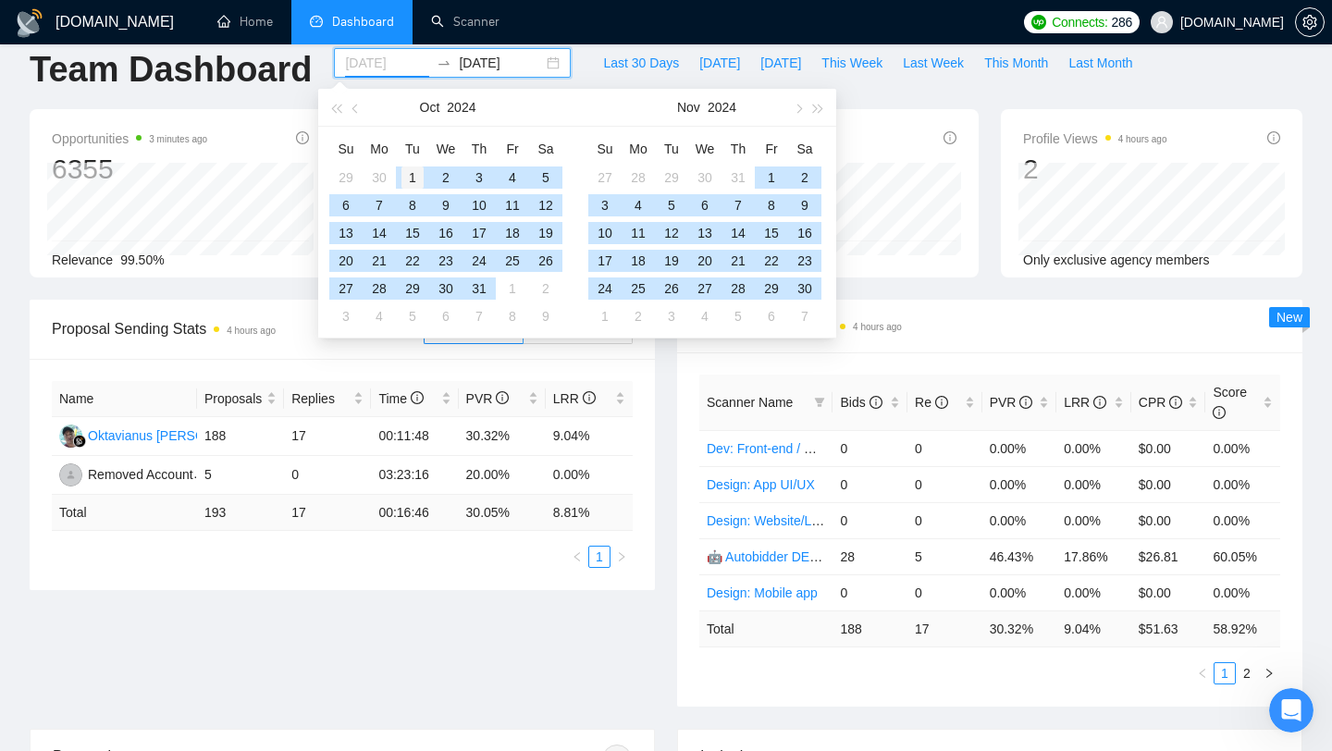
click at [396, 177] on td "1" at bounding box center [412, 178] width 33 height 28
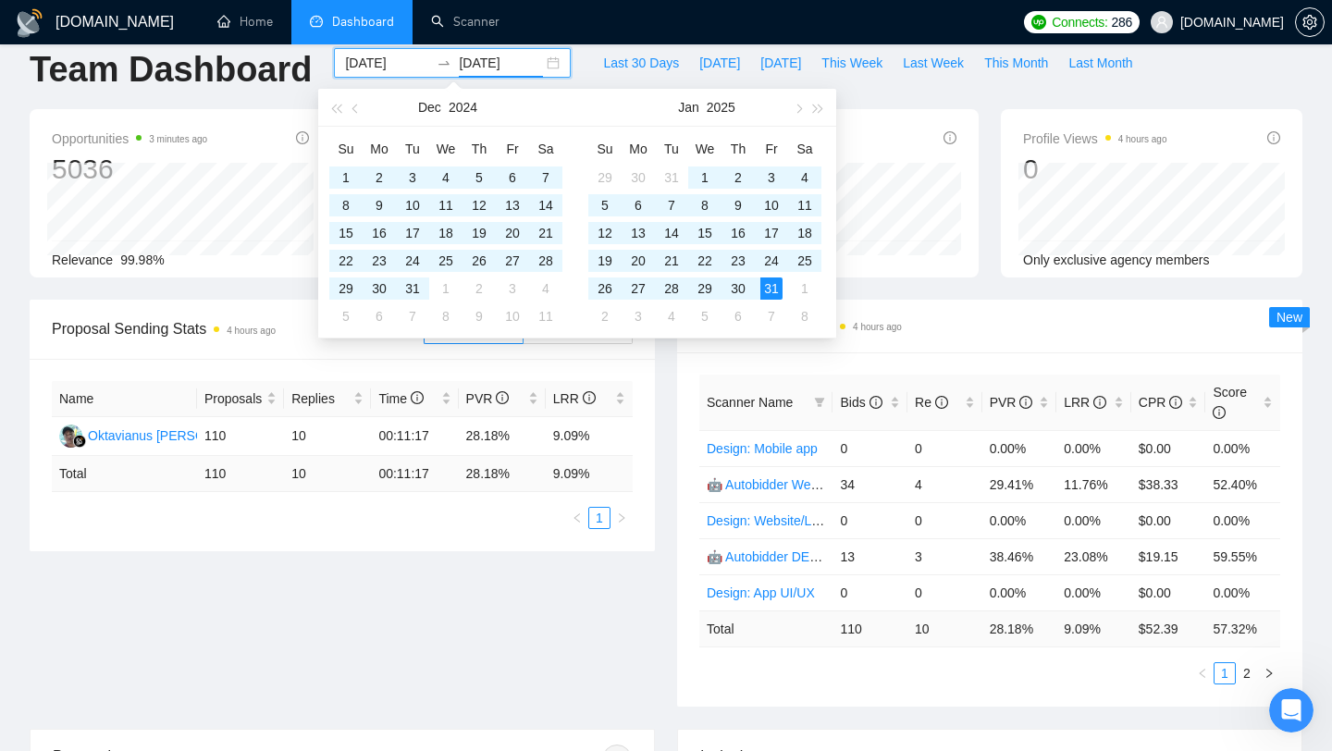
click at [472, 594] on div "Proposal Sending Stats 4 hours ago By manager By Freelancer Name Proposals Repl…" at bounding box center [666, 514] width 1295 height 429
click at [395, 71] on input "2024-10-01" at bounding box center [387, 63] width 84 height 20
click at [360, 107] on span "button" at bounding box center [356, 108] width 9 height 9
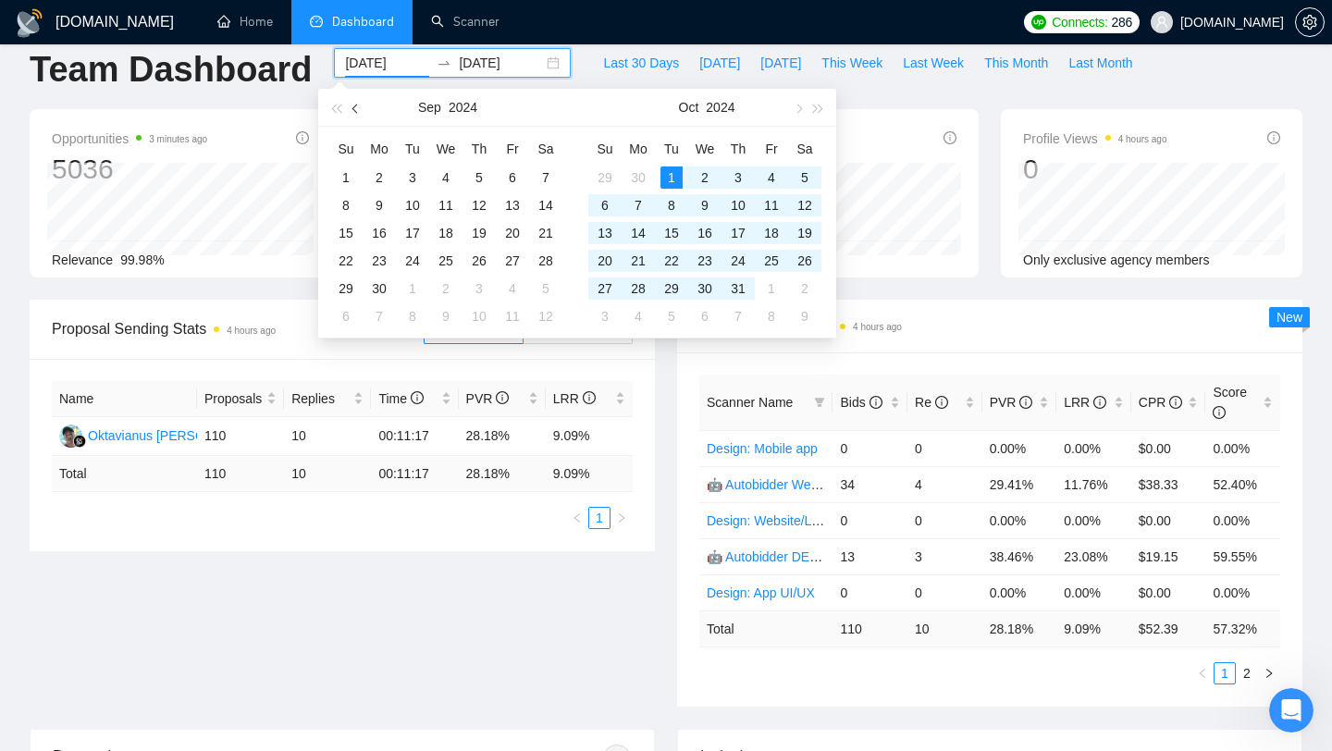
click at [360, 107] on span "button" at bounding box center [356, 108] width 9 height 9
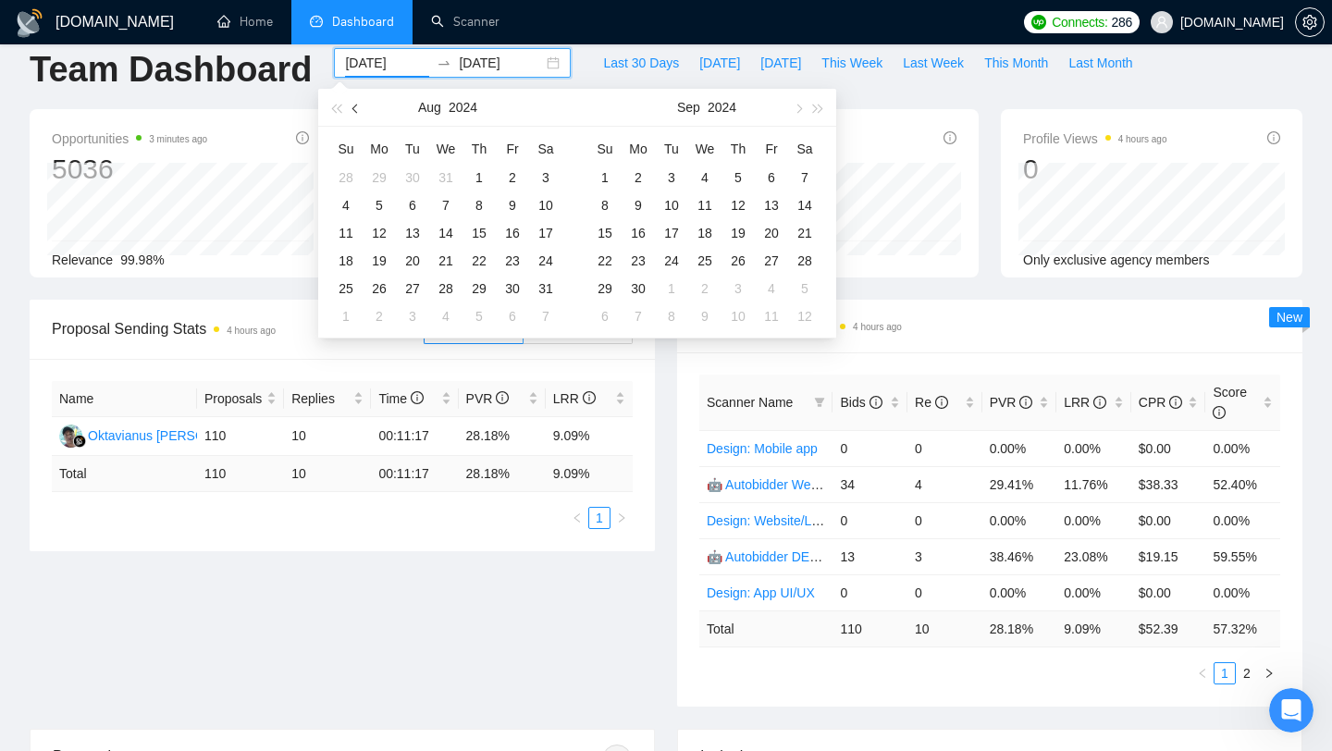
click at [360, 107] on span "button" at bounding box center [356, 108] width 9 height 9
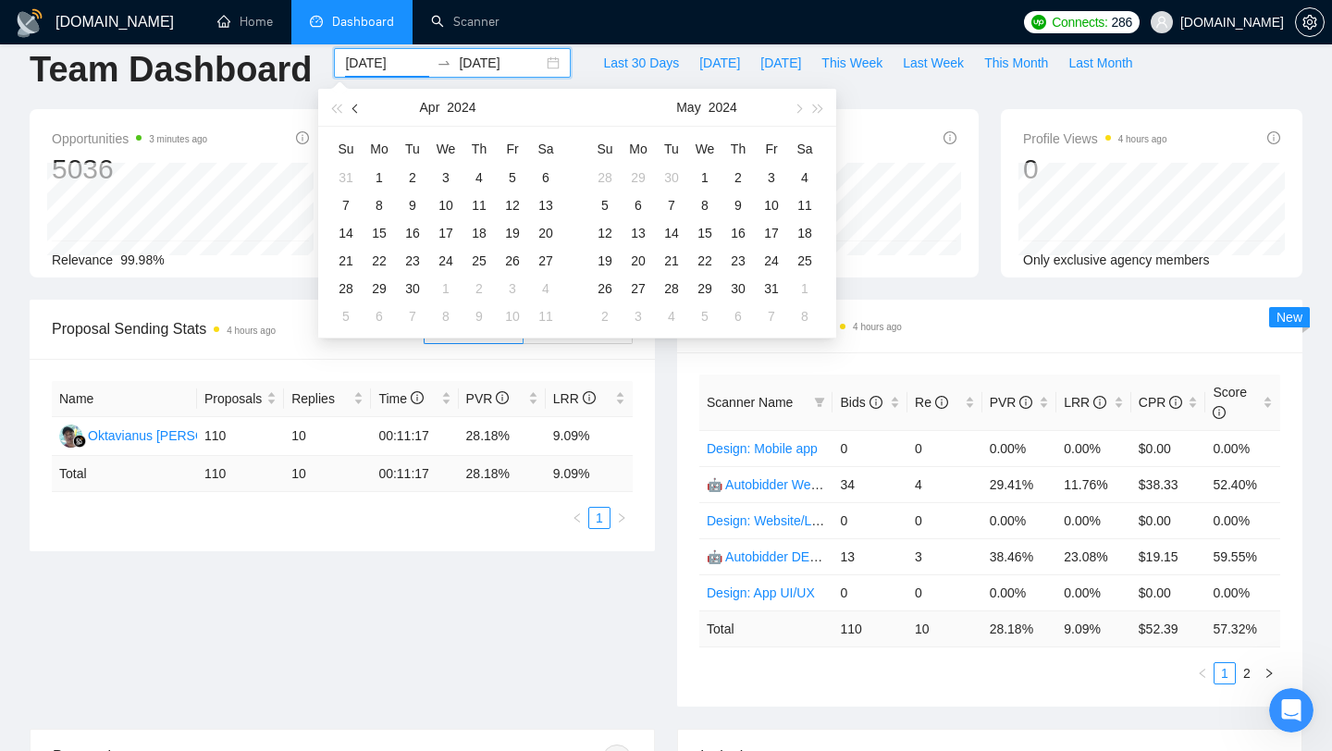
click at [360, 107] on span "button" at bounding box center [356, 108] width 9 height 9
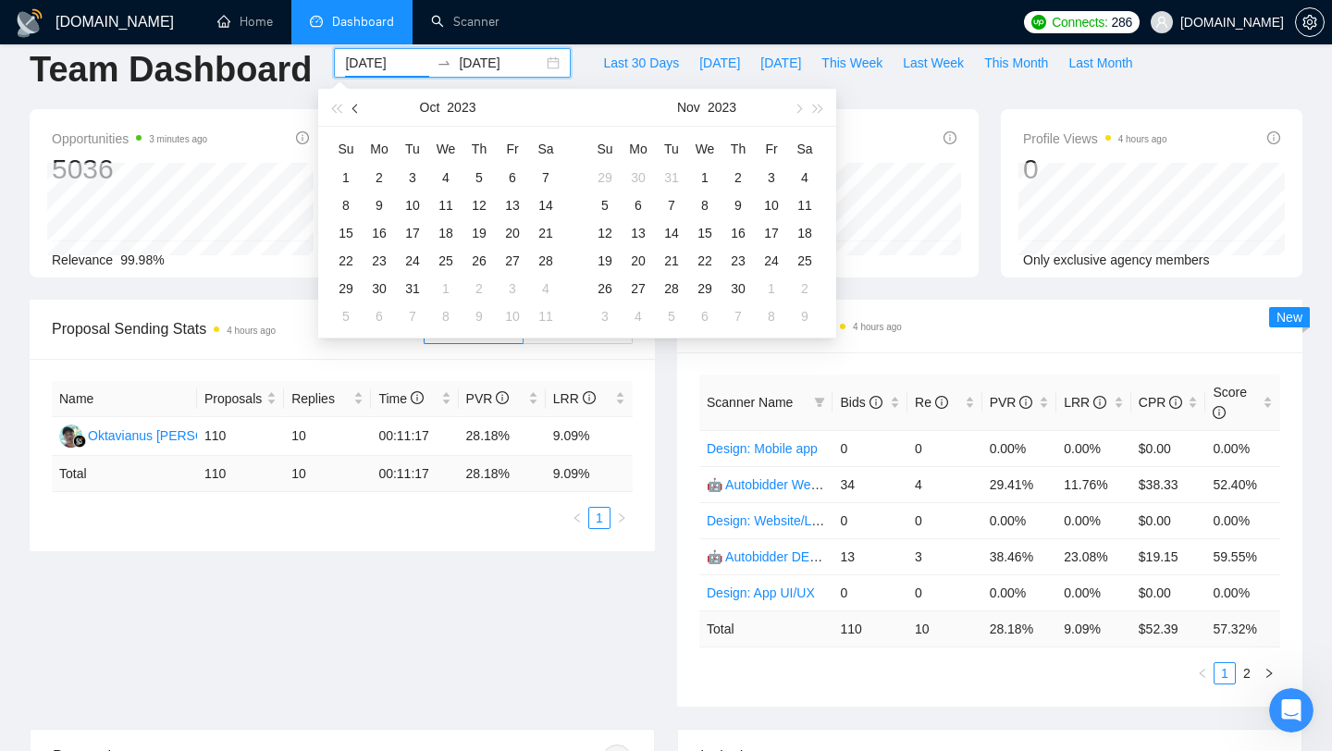
click at [360, 107] on span "button" at bounding box center [356, 108] width 9 height 9
type input "2023-06-01"
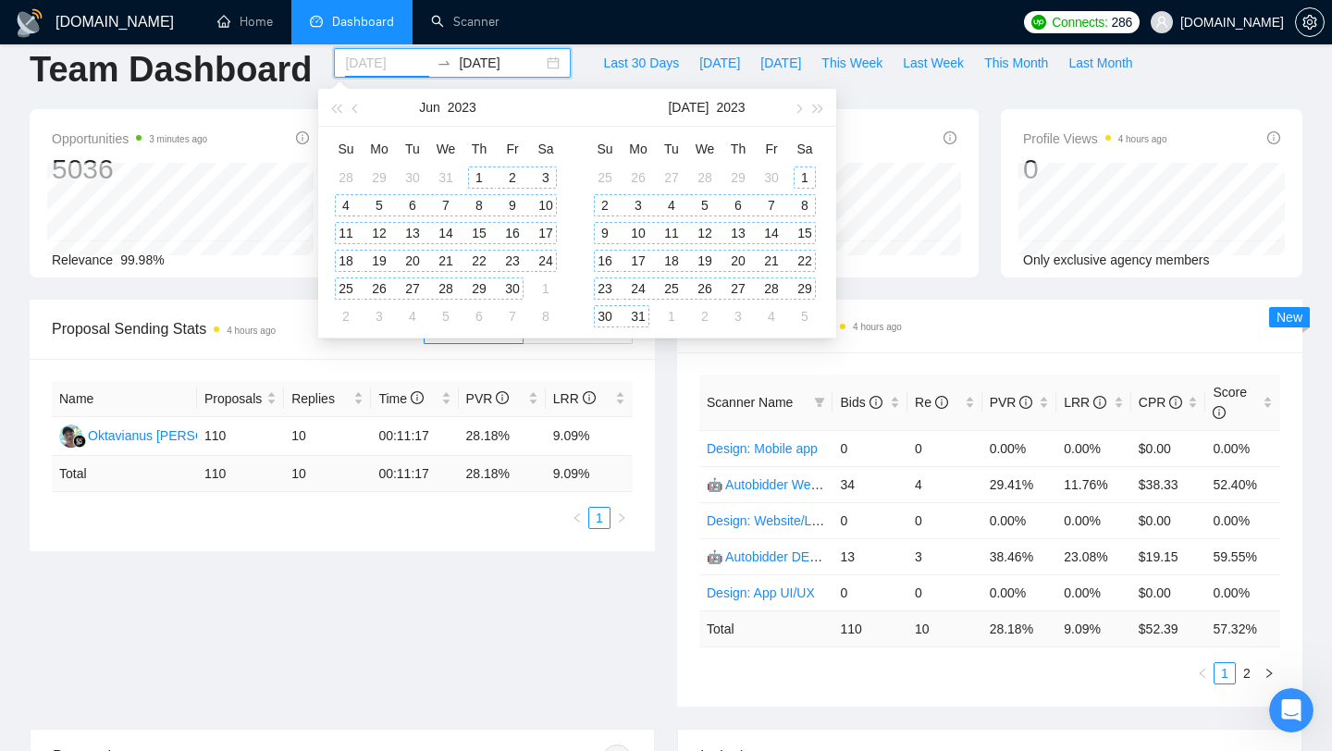
click at [479, 175] on div "1" at bounding box center [479, 178] width 22 height 22
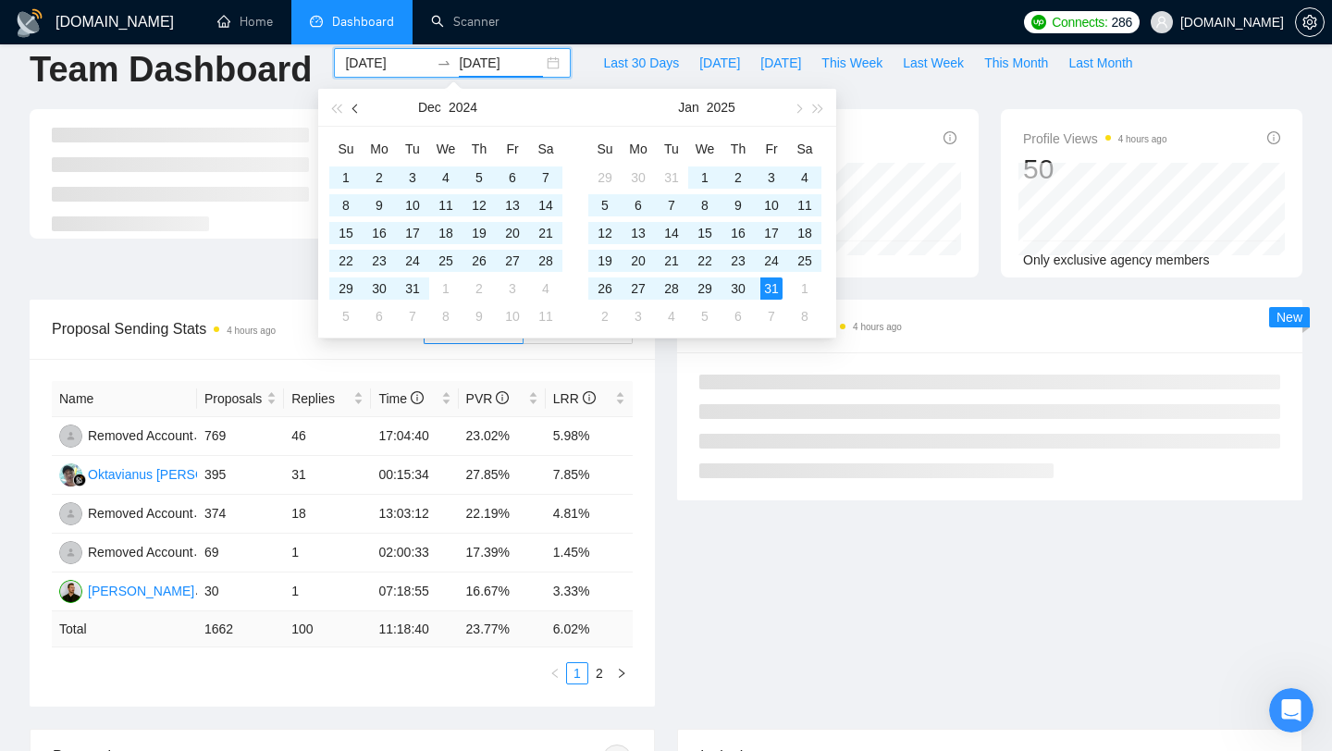
click at [352, 107] on span "button" at bounding box center [356, 108] width 9 height 9
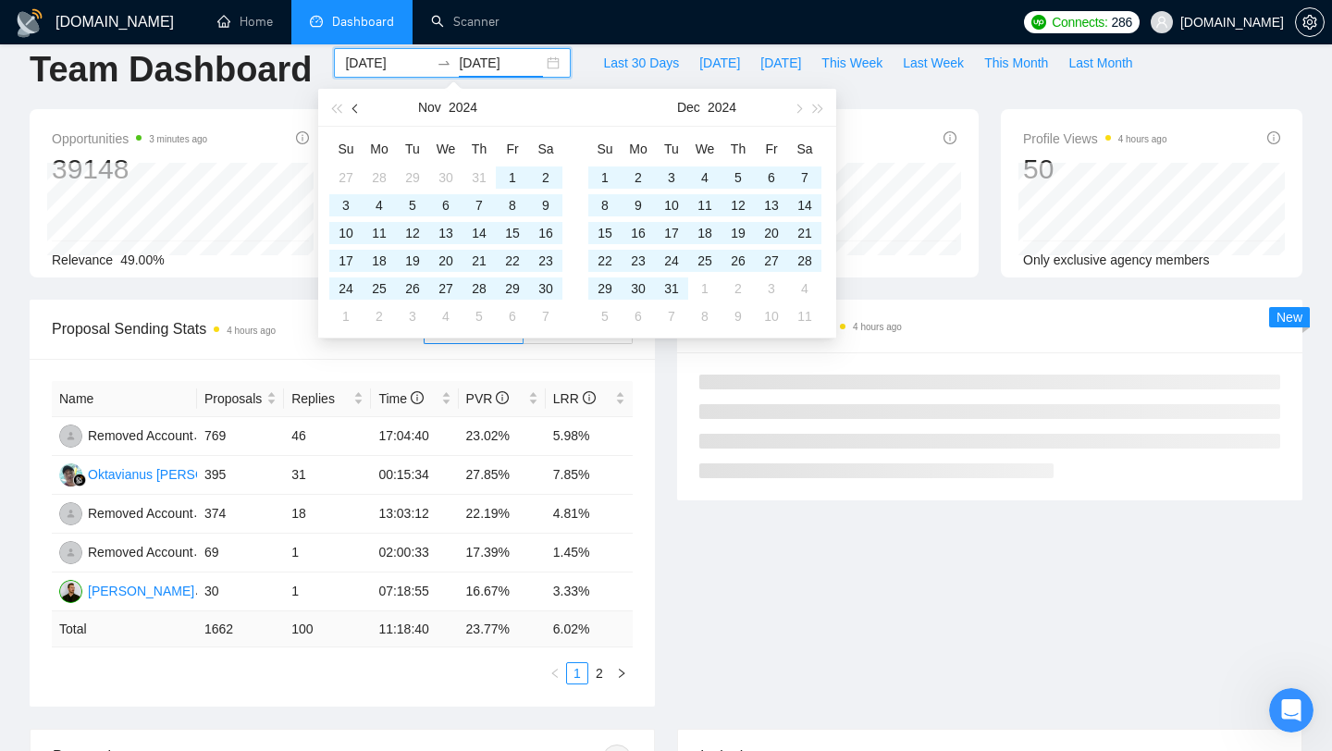
click at [352, 107] on span "button" at bounding box center [356, 108] width 9 height 9
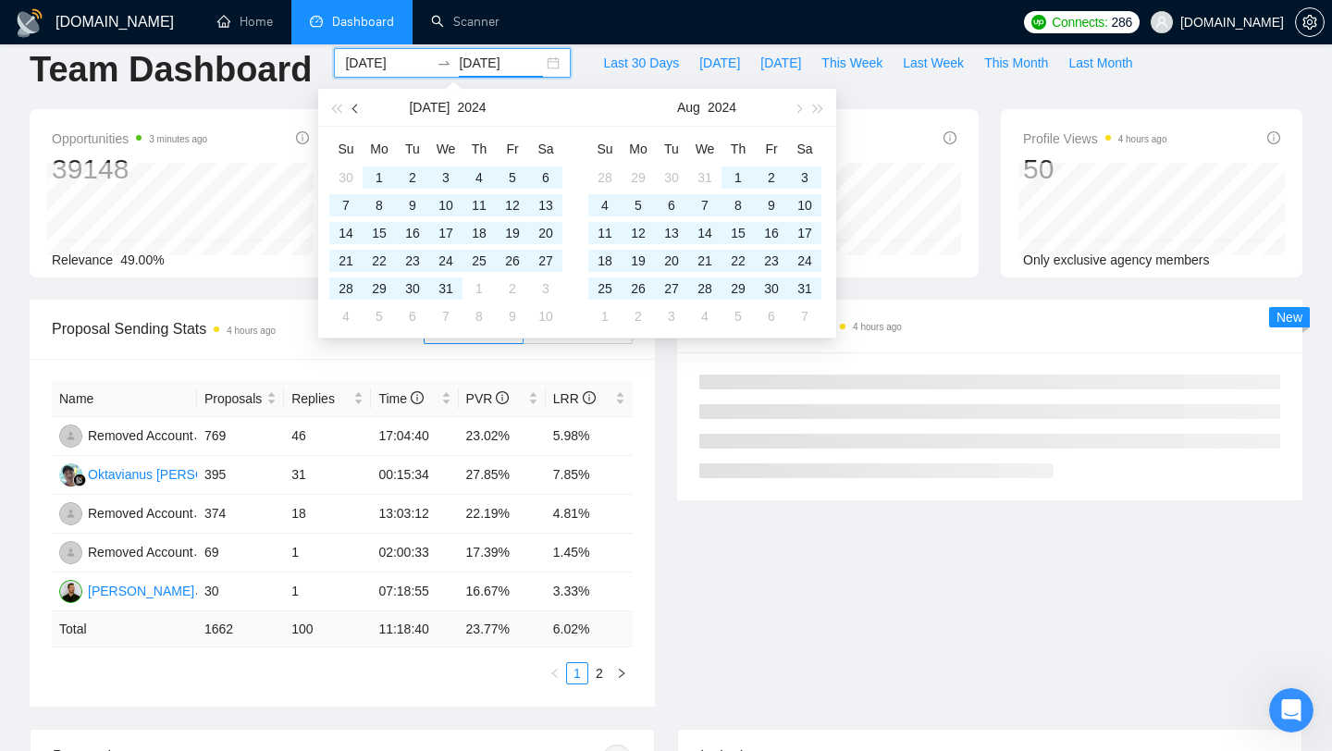
click at [352, 107] on span "button" at bounding box center [356, 108] width 9 height 9
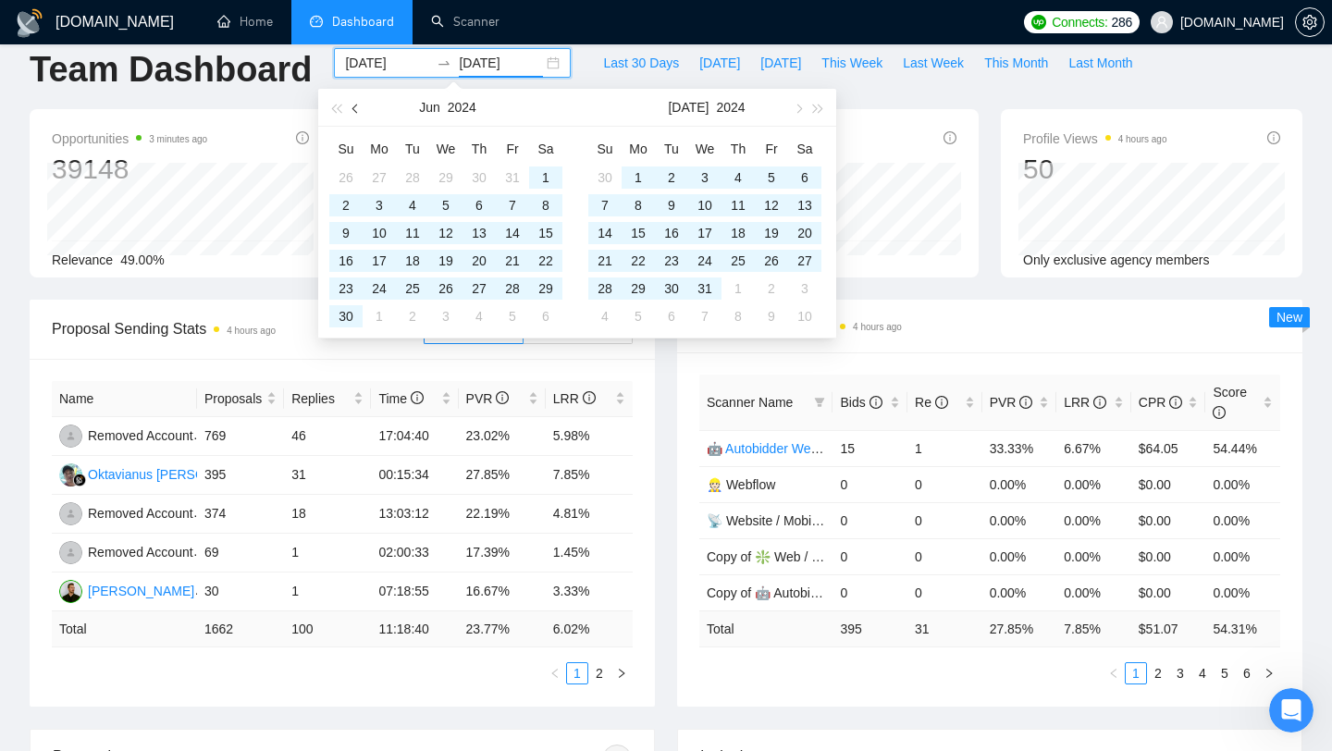
click at [352, 107] on span "button" at bounding box center [356, 108] width 9 height 9
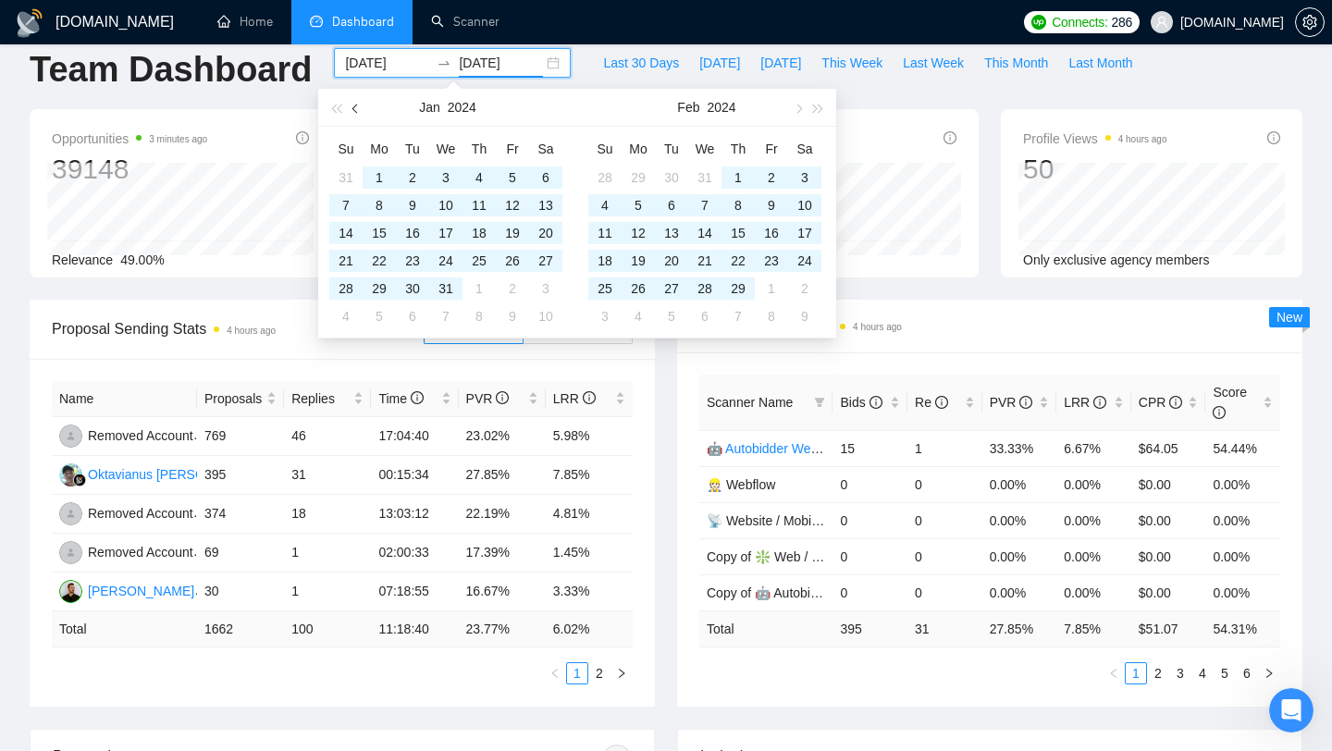
click at [352, 107] on span "button" at bounding box center [356, 108] width 9 height 9
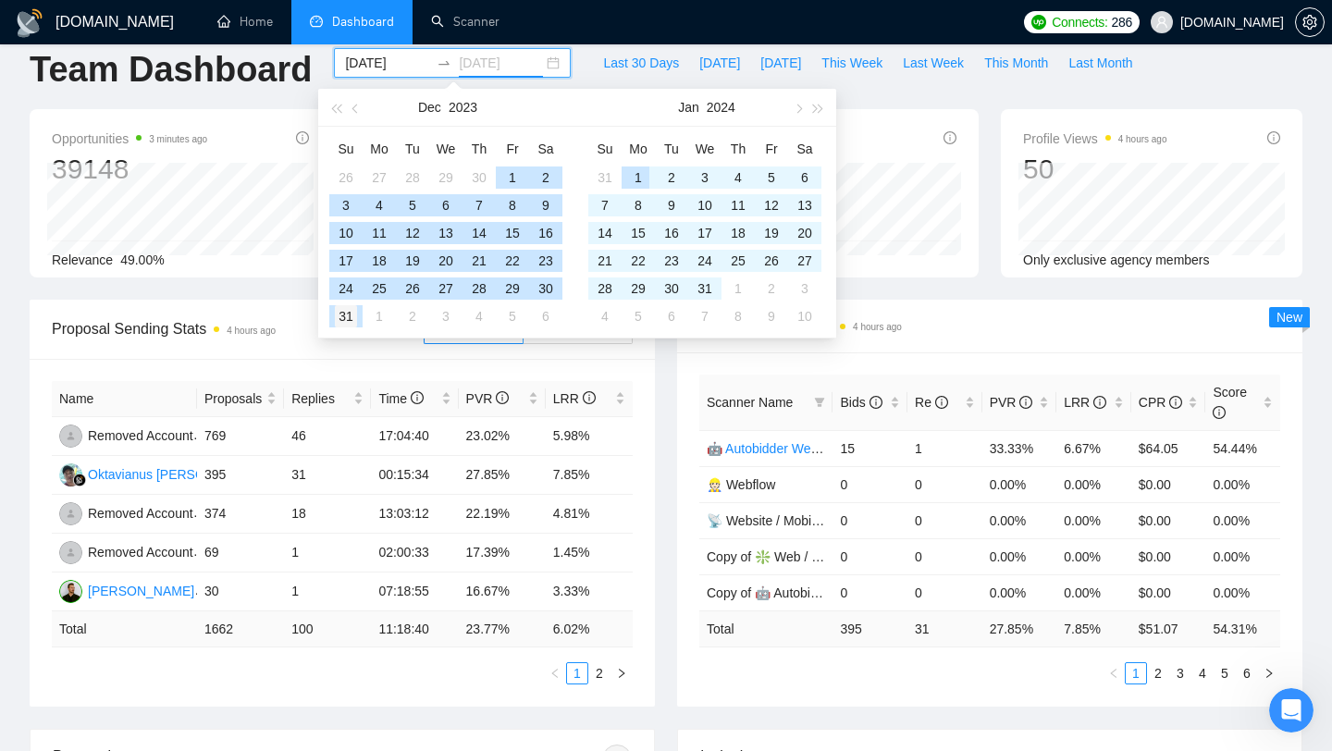
type input "2023-12-31"
click at [353, 318] on div "31" at bounding box center [346, 316] width 22 height 22
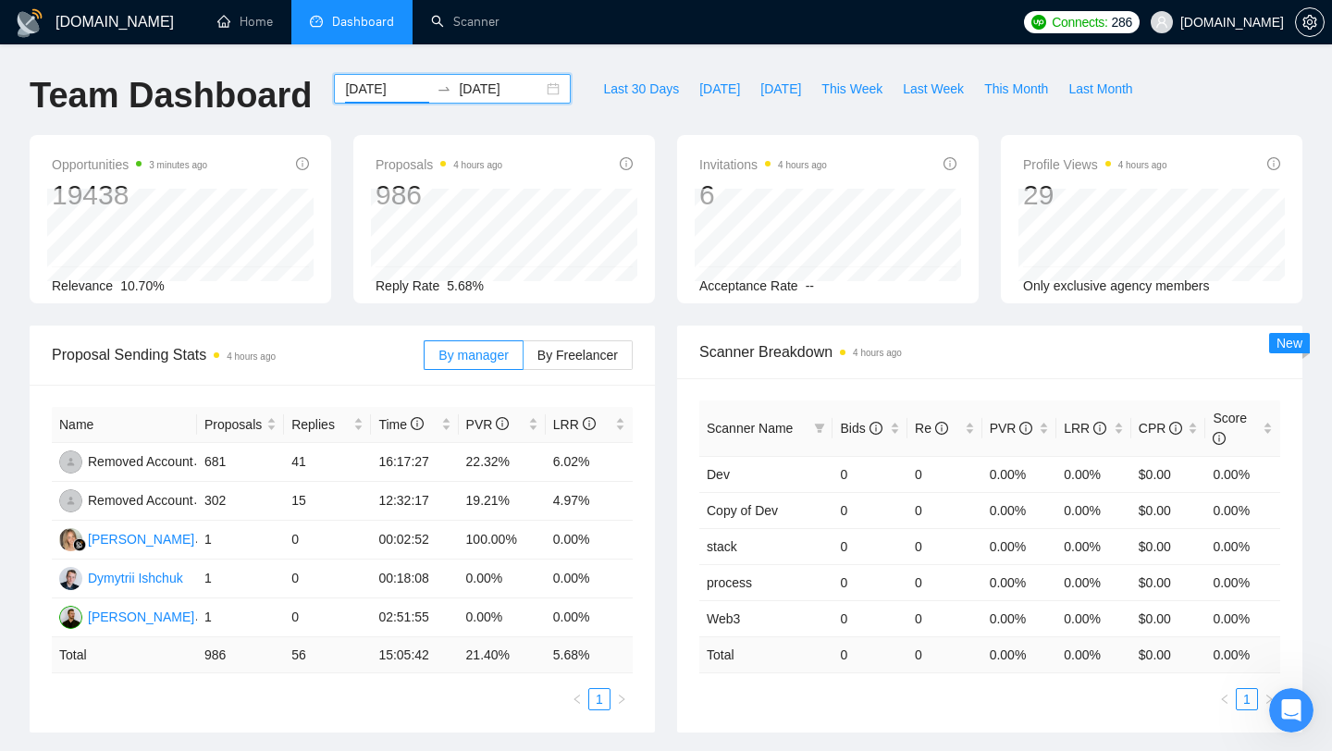
click at [381, 90] on input "2023-06-01" at bounding box center [387, 89] width 84 height 20
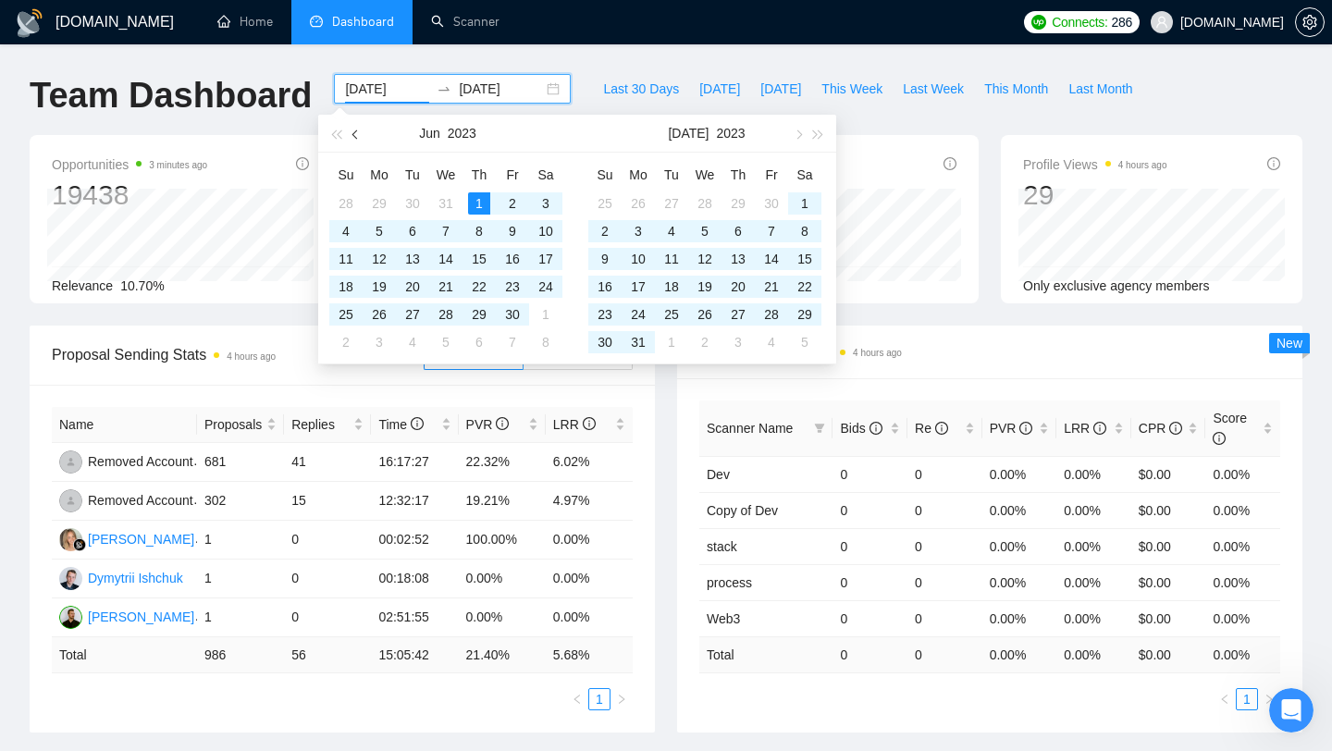
click at [354, 136] on span "button" at bounding box center [356, 134] width 9 height 9
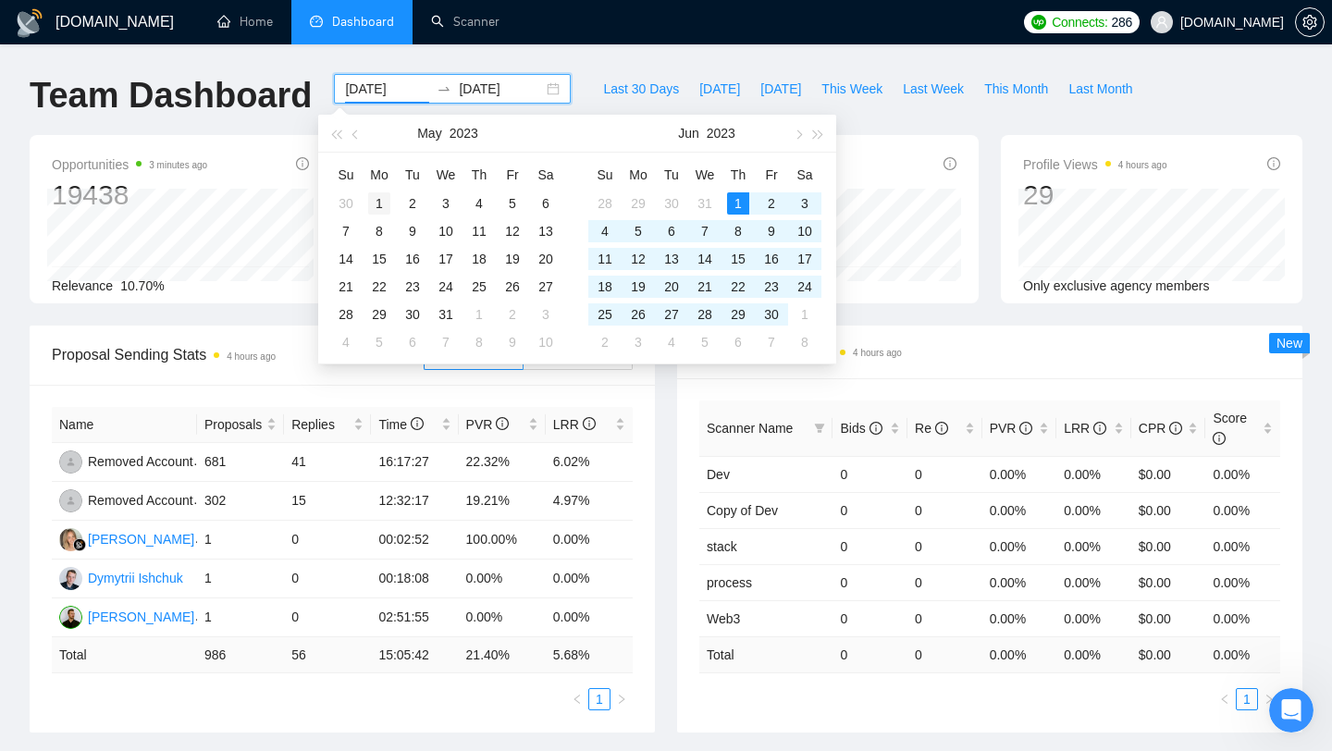
type input "2023-05-01"
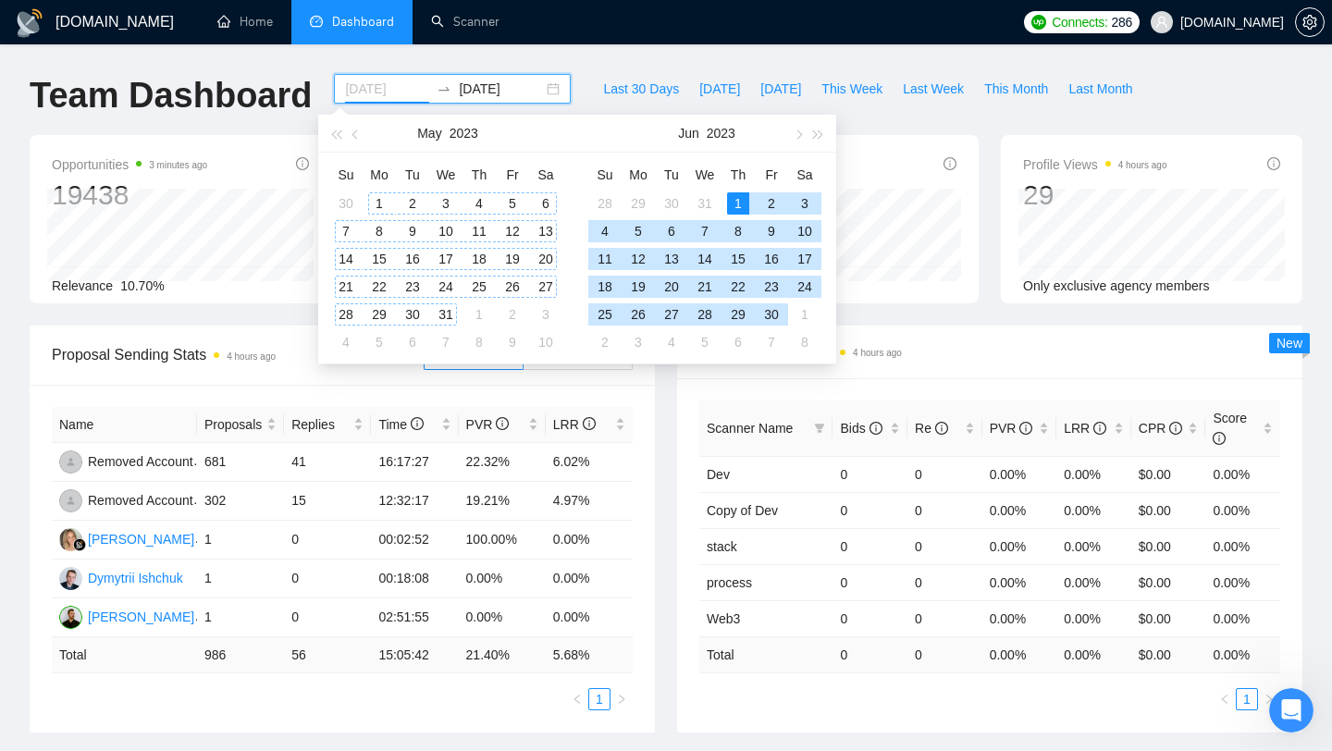
click at [378, 197] on div "1" at bounding box center [379, 203] width 22 height 22
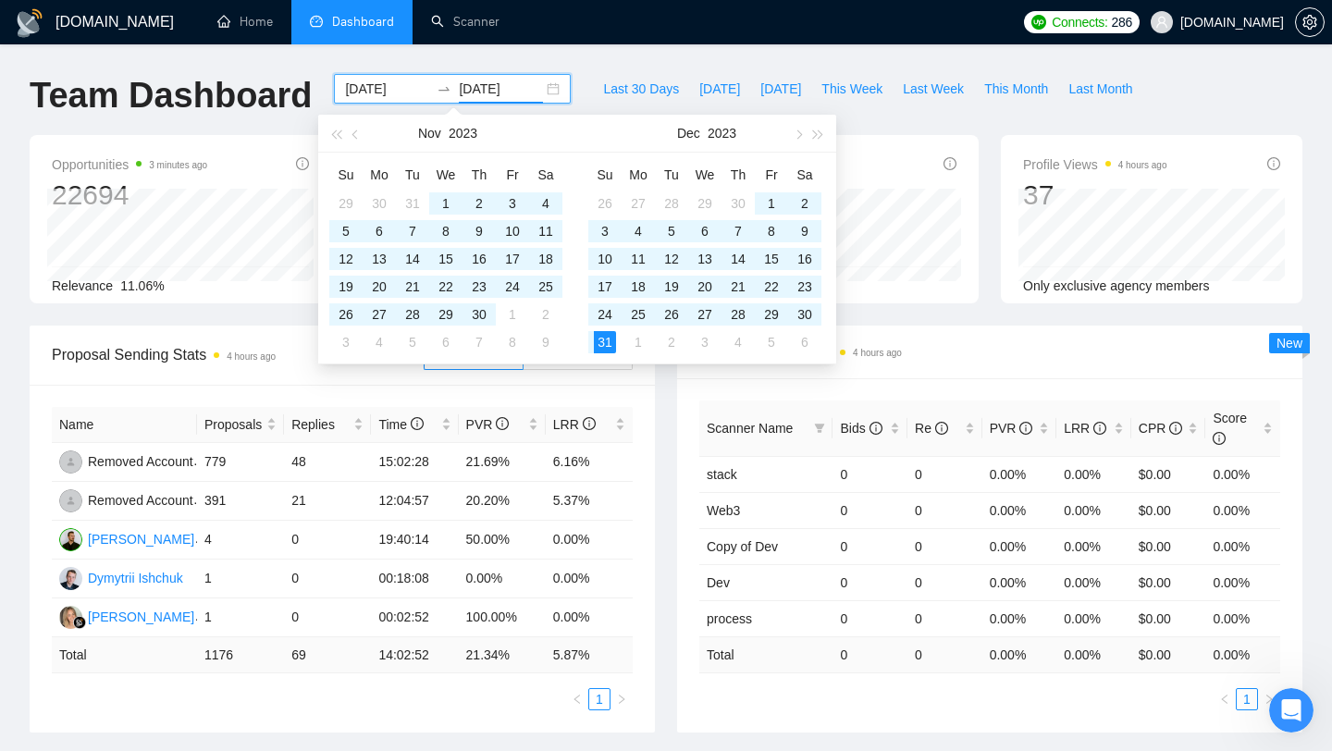
type input "2023-12-31"
click at [377, 86] on input "2023-05-01" at bounding box center [387, 89] width 84 height 20
click at [356, 126] on button "button" at bounding box center [356, 133] width 20 height 37
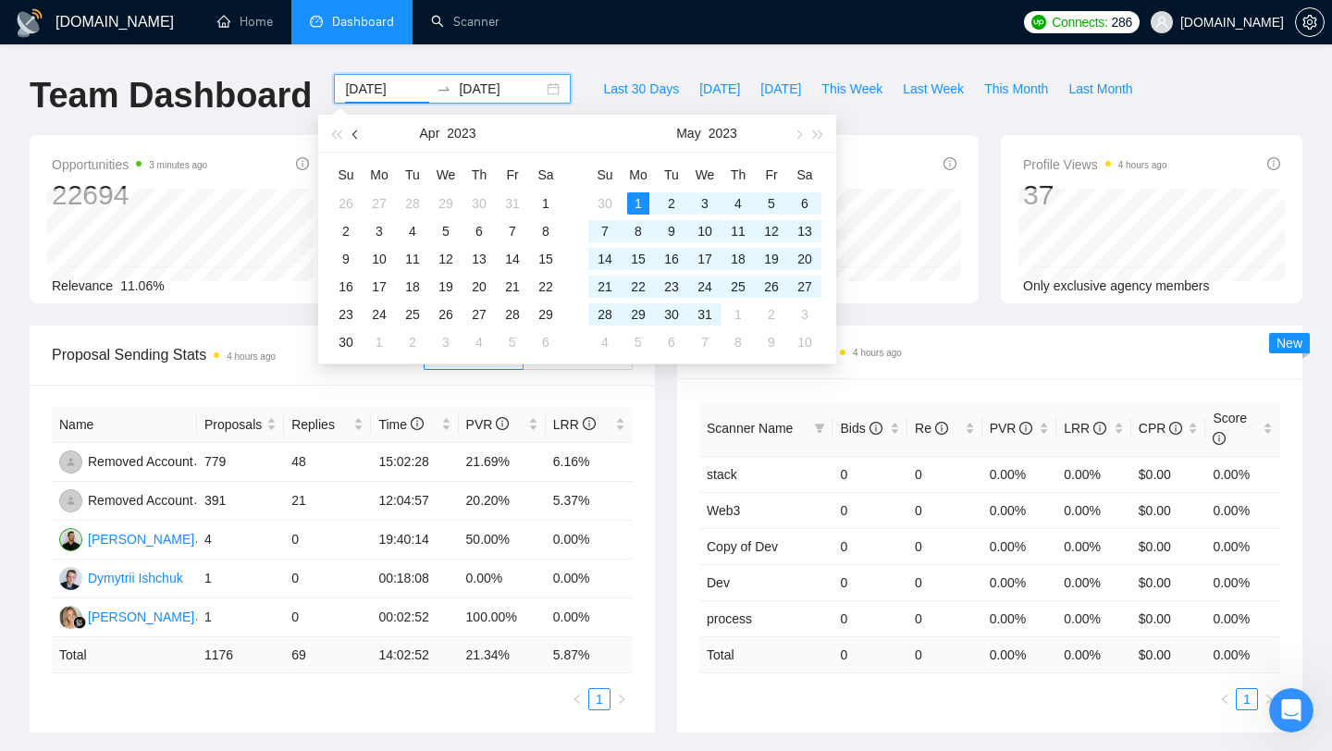
click at [356, 126] on button "button" at bounding box center [356, 133] width 20 height 37
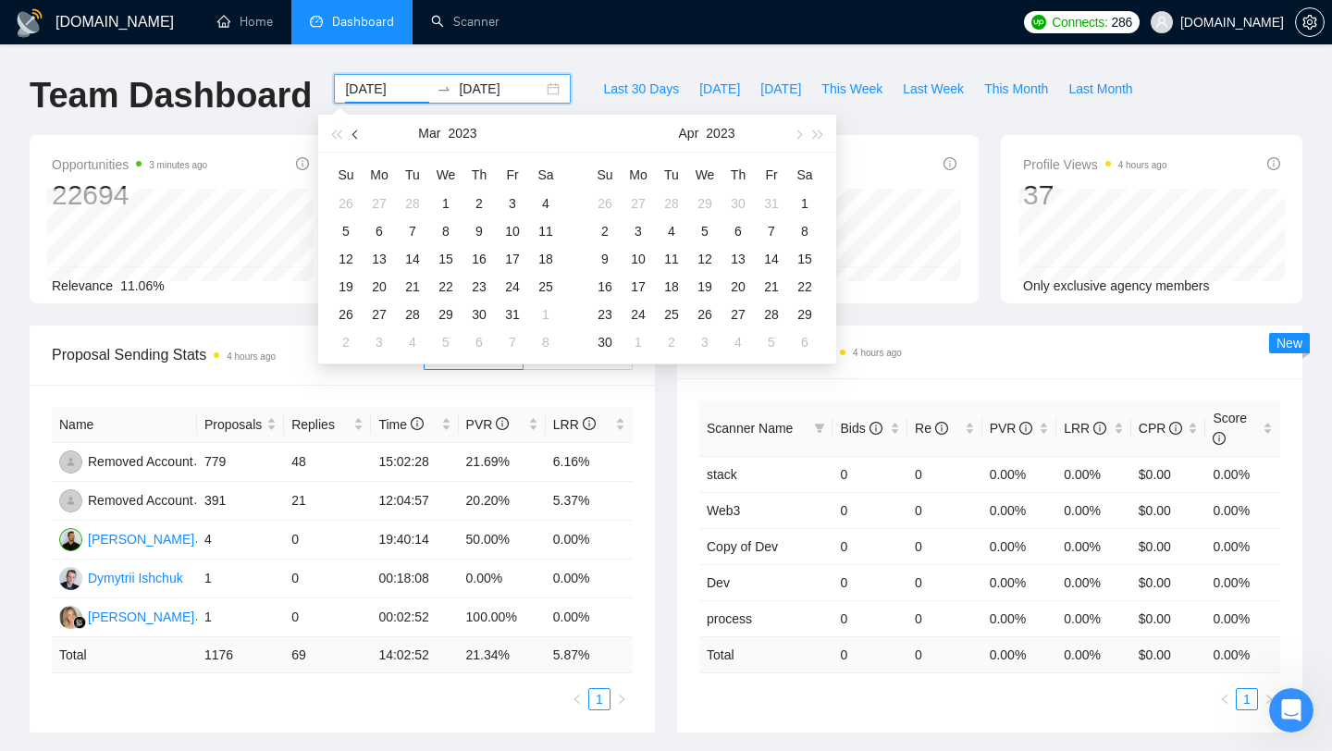
click at [356, 126] on button "button" at bounding box center [356, 133] width 20 height 37
click at [801, 141] on button "button" at bounding box center [797, 133] width 20 height 37
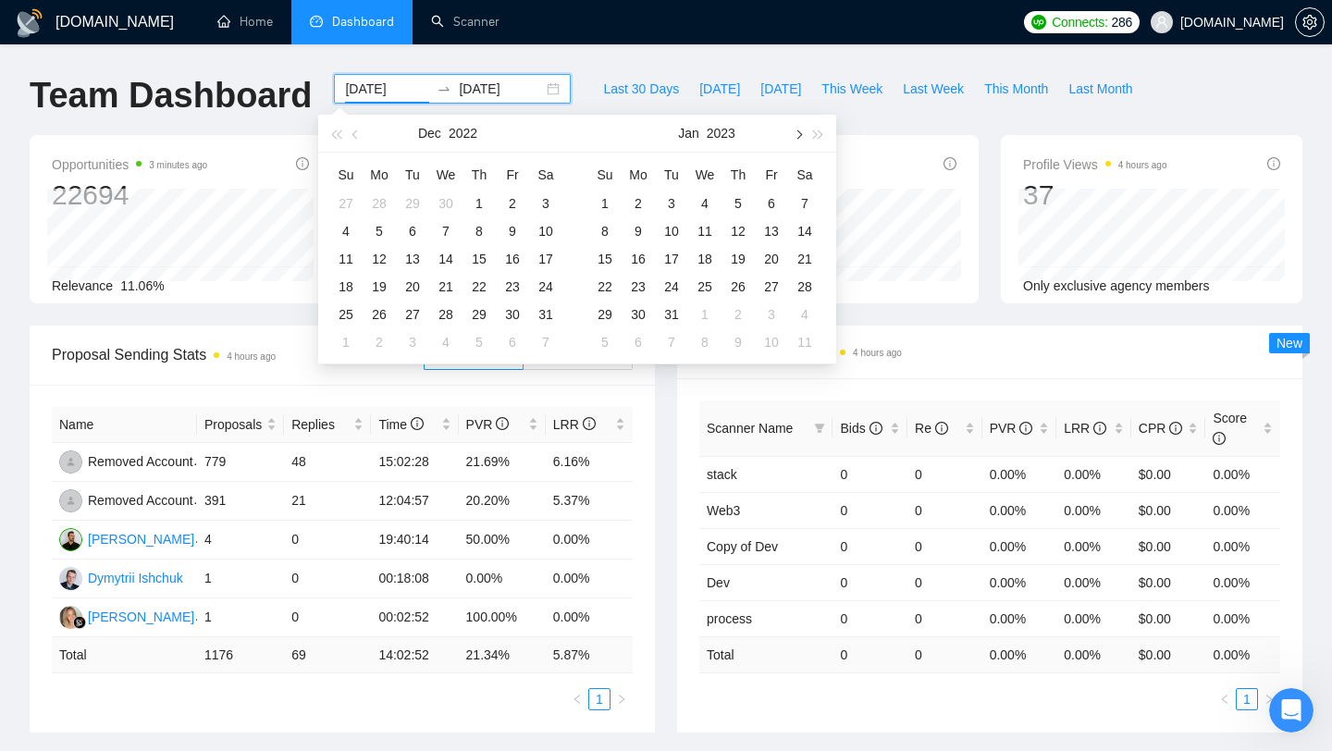
click at [801, 141] on button "button" at bounding box center [797, 133] width 20 height 37
type input "2023-01-01"
click at [350, 195] on div "1" at bounding box center [346, 203] width 22 height 22
